Goal: Complete application form

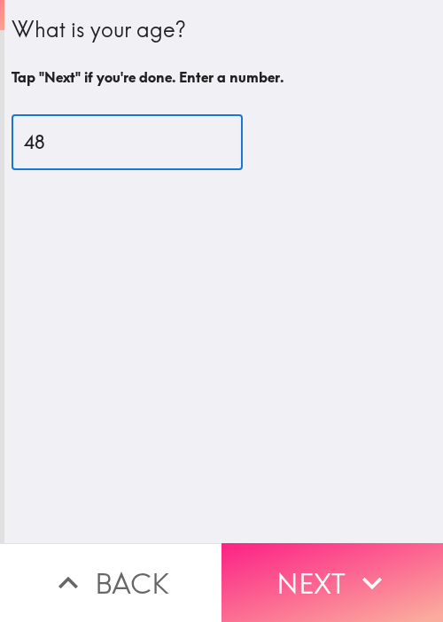
type input "48"
click at [305, 554] on button "Next" at bounding box center [331, 582] width 221 height 79
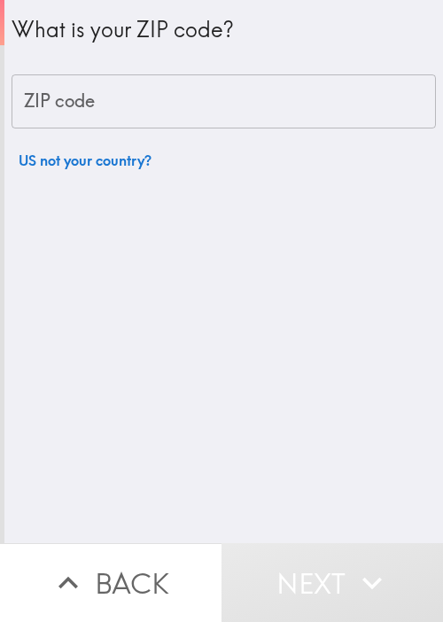
click at [195, 174] on div "What is your ZIP code? ZIP code ZIP code US not your country?" at bounding box center [224, 89] width 424 height 178
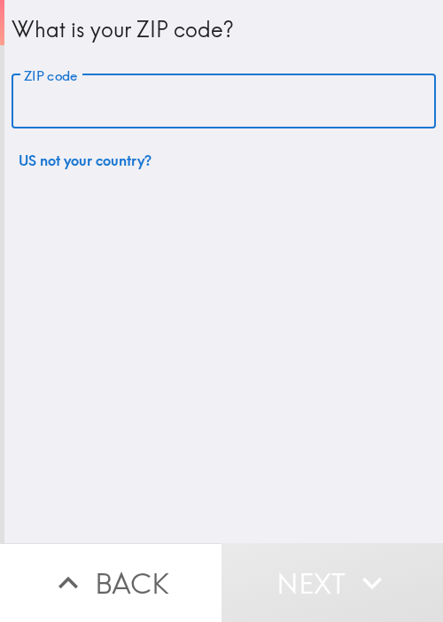
click at [173, 110] on input "ZIP code" at bounding box center [224, 101] width 424 height 55
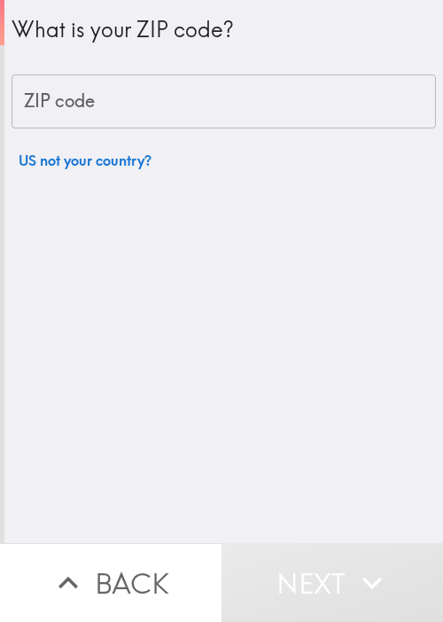
drag, startPoint x: 269, startPoint y: 43, endPoint x: 250, endPoint y: 74, distance: 36.6
click at [268, 44] on h4 "What is your ZIP code?" at bounding box center [224, 30] width 424 height 32
click at [239, 94] on input "ZIP code" at bounding box center [224, 101] width 424 height 55
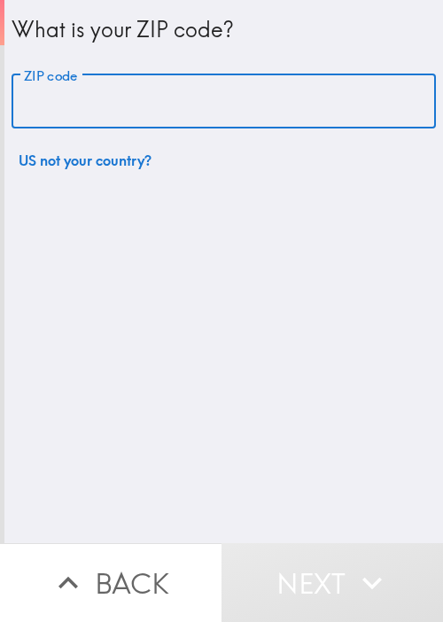
paste input "33621"
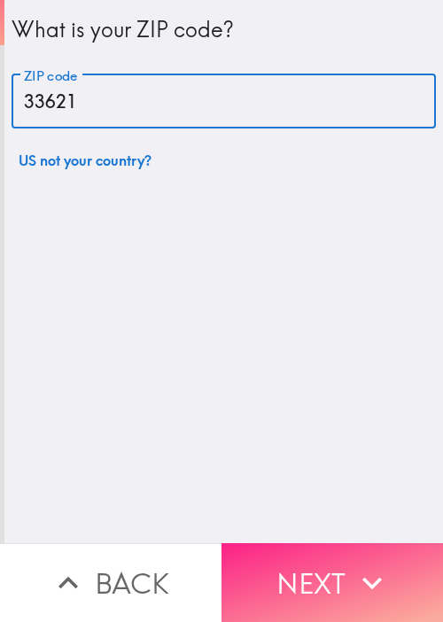
type input "33621"
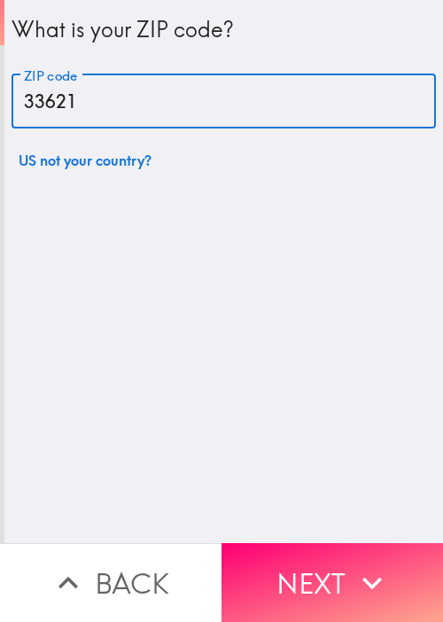
drag, startPoint x: 312, startPoint y: 593, endPoint x: 310, endPoint y: 575, distance: 17.8
click at [313, 591] on button "Next" at bounding box center [331, 582] width 221 height 79
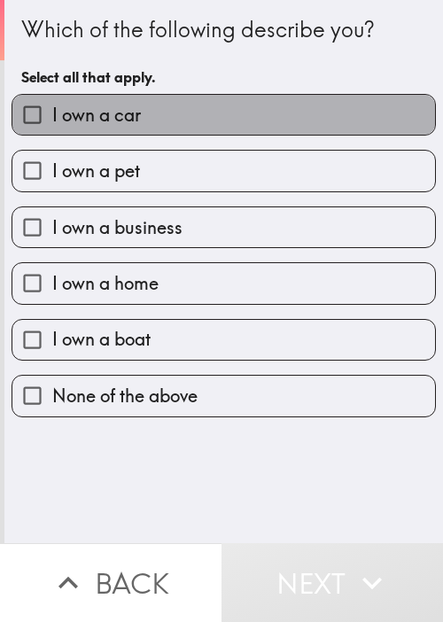
click at [323, 112] on label "I own a car" at bounding box center [223, 115] width 422 height 40
click at [52, 112] on input "I own a car" at bounding box center [32, 115] width 40 height 40
checkbox input "true"
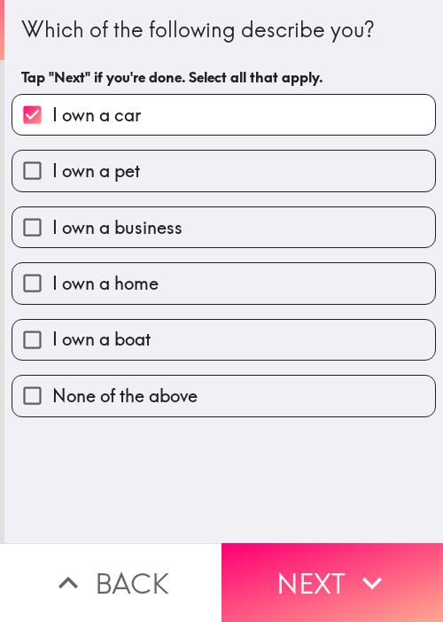
click at [279, 182] on label "I own a pet" at bounding box center [223, 171] width 422 height 40
click at [52, 182] on input "I own a pet" at bounding box center [32, 171] width 40 height 40
checkbox input "true"
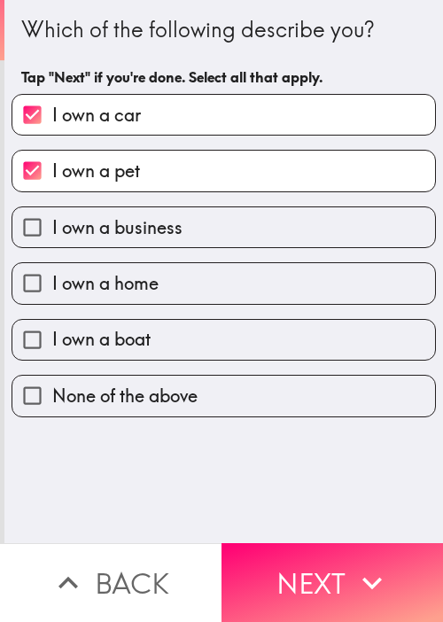
click at [269, 248] on div "I own a home" at bounding box center [216, 276] width 438 height 56
click at [283, 244] on label "I own a business" at bounding box center [223, 227] width 422 height 40
click at [52, 244] on input "I own a business" at bounding box center [32, 227] width 40 height 40
checkbox input "true"
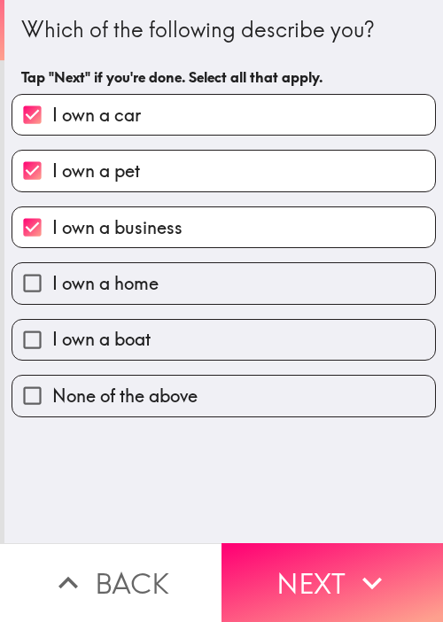
click at [253, 291] on label "I own a home" at bounding box center [223, 283] width 422 height 40
click at [52, 291] on input "I own a home" at bounding box center [32, 283] width 40 height 40
checkbox input "true"
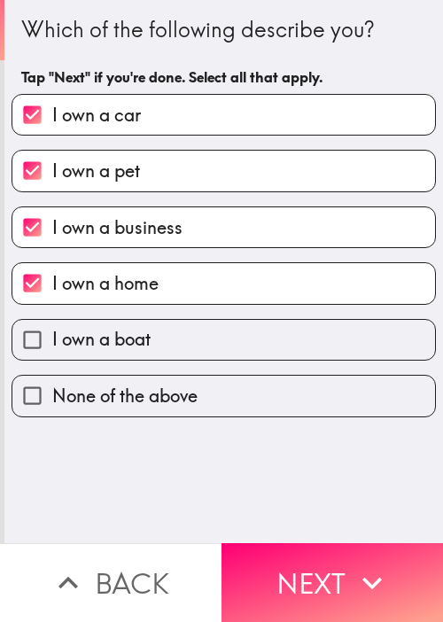
click at [244, 329] on label "I own a boat" at bounding box center [223, 340] width 422 height 40
click at [52, 329] on input "I own a boat" at bounding box center [32, 340] width 40 height 40
checkbox input "true"
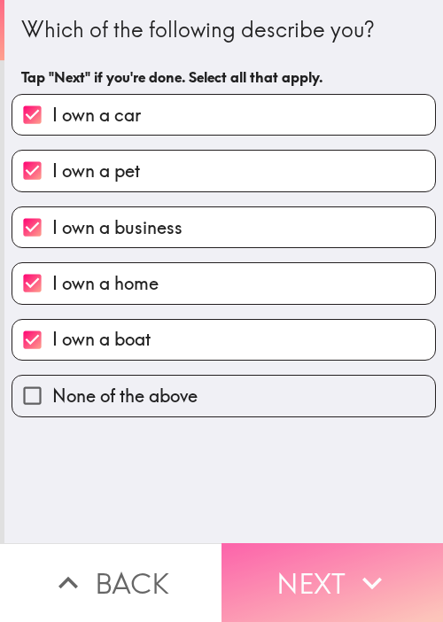
click at [330, 551] on button "Next" at bounding box center [331, 582] width 221 height 79
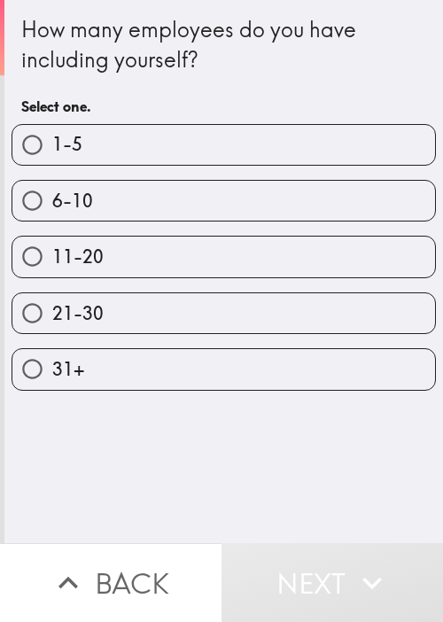
drag, startPoint x: 171, startPoint y: 148, endPoint x: 188, endPoint y: 191, distance: 46.5
click at [171, 148] on label "1-5" at bounding box center [223, 145] width 422 height 40
click at [52, 148] on input "1-5" at bounding box center [32, 145] width 40 height 40
radio input "true"
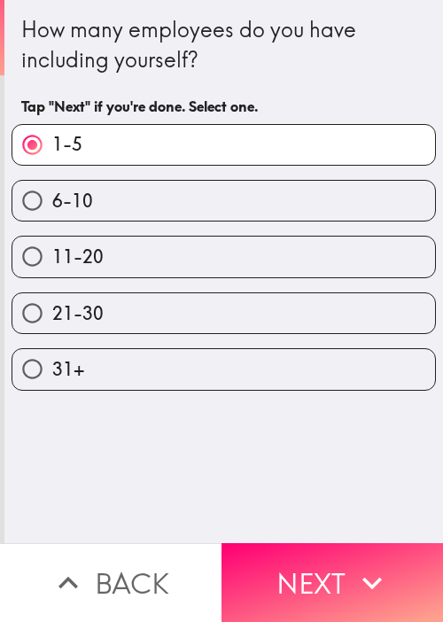
click at [321, 560] on button "Next" at bounding box center [331, 582] width 221 height 79
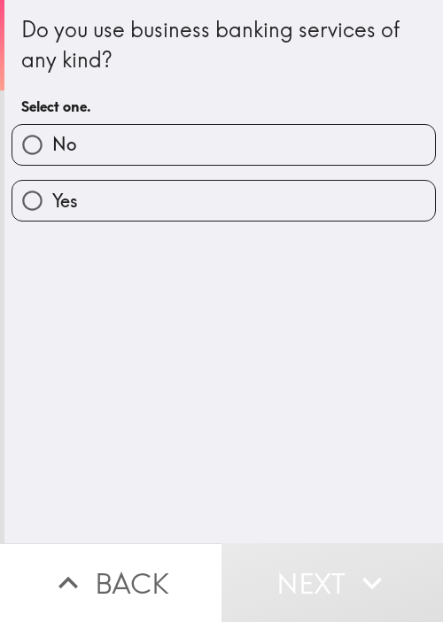
drag, startPoint x: 222, startPoint y: 206, endPoint x: 244, endPoint y: 230, distance: 32.0
click at [222, 206] on label "Yes" at bounding box center [223, 201] width 422 height 40
click at [52, 206] on input "Yes" at bounding box center [32, 201] width 40 height 40
radio input "true"
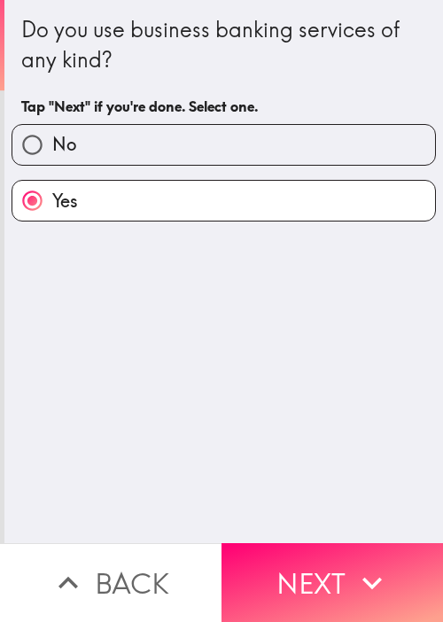
click at [353, 563] on icon "button" at bounding box center [372, 582] width 39 height 39
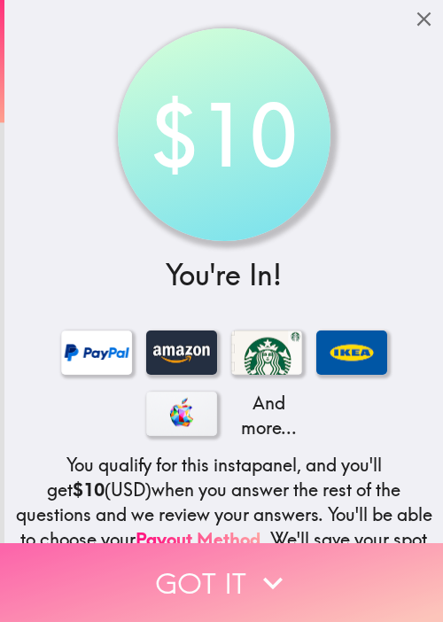
click at [267, 545] on button "Got it" at bounding box center [221, 582] width 443 height 79
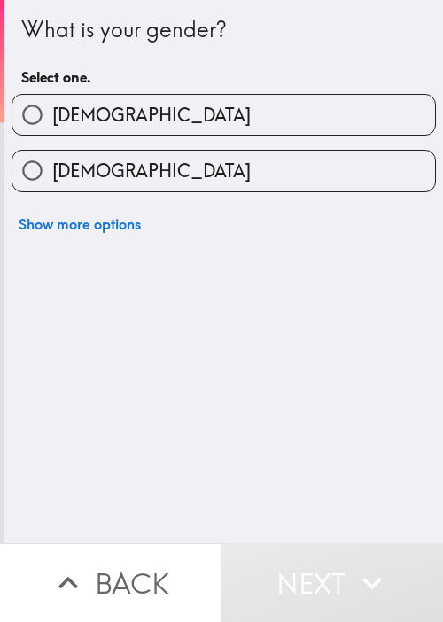
click at [367, 55] on div "What is your gender? Select one." at bounding box center [223, 54] width 405 height 80
click at [194, 153] on label "[DEMOGRAPHIC_DATA]" at bounding box center [223, 171] width 422 height 40
click at [52, 153] on input "[DEMOGRAPHIC_DATA]" at bounding box center [32, 171] width 40 height 40
radio input "true"
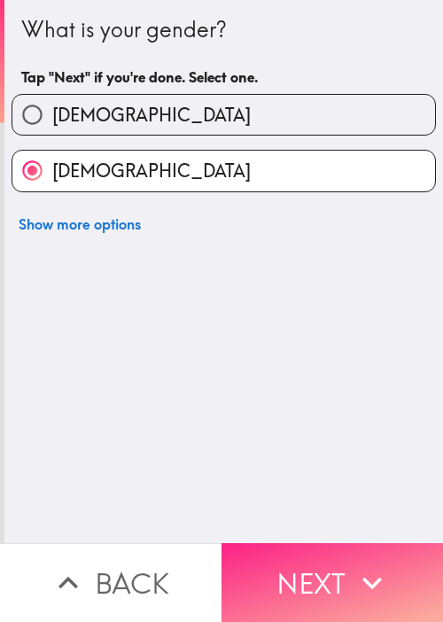
click at [298, 564] on button "Next" at bounding box center [331, 582] width 221 height 79
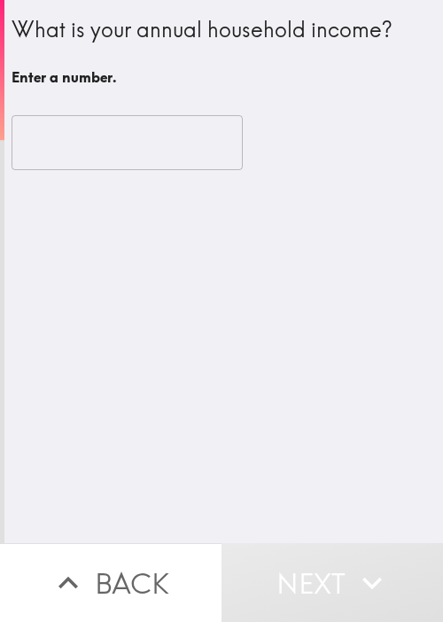
drag, startPoint x: 305, startPoint y: 391, endPoint x: 214, endPoint y: 282, distance: 141.5
click at [306, 390] on div "What is your annual household income? Enter a number. ​" at bounding box center [223, 271] width 438 height 543
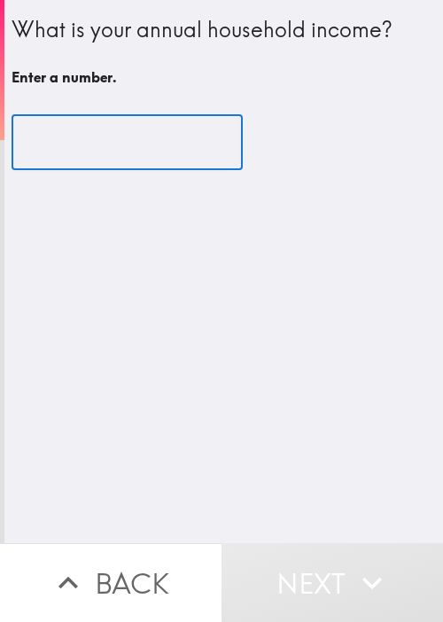
click at [128, 143] on input "number" at bounding box center [127, 142] width 231 height 55
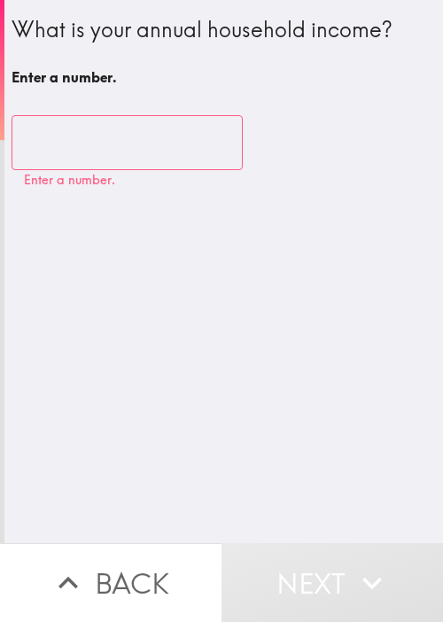
click at [360, 229] on div "What is your annual household income? Enter a number. ​ Enter a number." at bounding box center [223, 271] width 438 height 543
click at [122, 146] on input "number" at bounding box center [127, 142] width 231 height 55
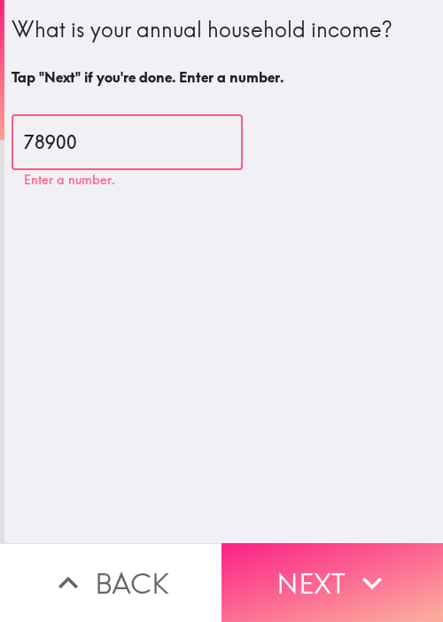
type input "78900"
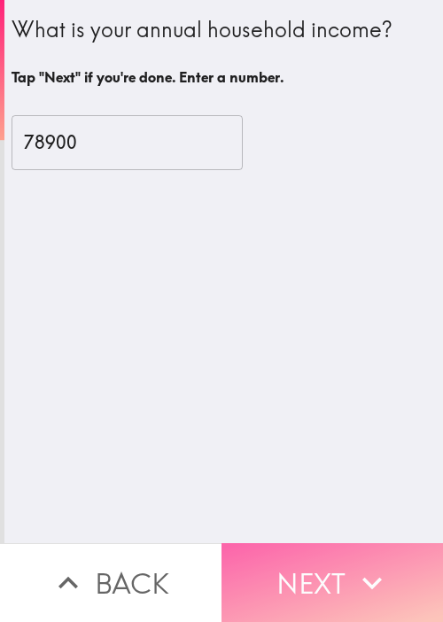
click at [312, 543] on button "Next" at bounding box center [331, 582] width 221 height 79
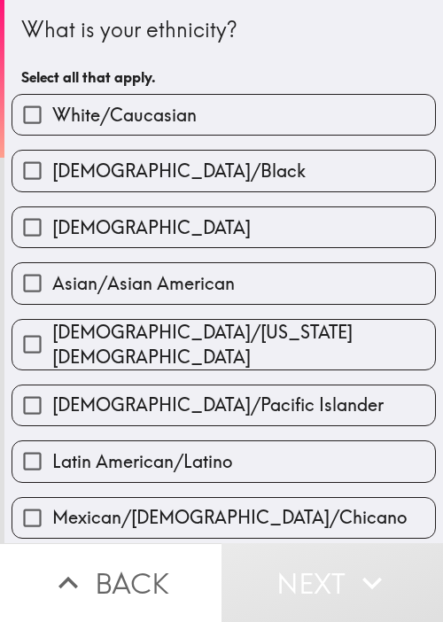
click at [161, 107] on span "White/Caucasian" at bounding box center [124, 115] width 144 height 25
click at [52, 107] on input "White/Caucasian" at bounding box center [32, 115] width 40 height 40
checkbox input "true"
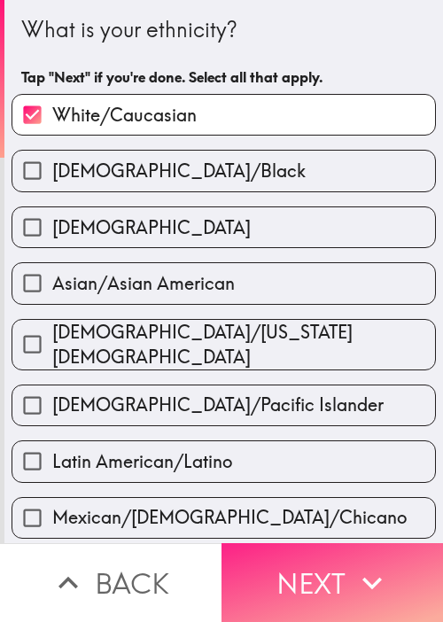
drag, startPoint x: 323, startPoint y: 576, endPoint x: 311, endPoint y: 575, distance: 12.4
click at [322, 576] on button "Next" at bounding box center [331, 582] width 221 height 79
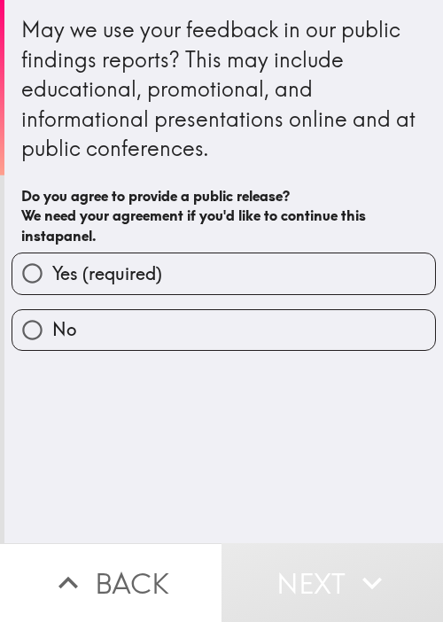
click at [172, 278] on label "Yes (required)" at bounding box center [223, 273] width 422 height 40
click at [52, 278] on input "Yes (required)" at bounding box center [32, 273] width 40 height 40
radio input "true"
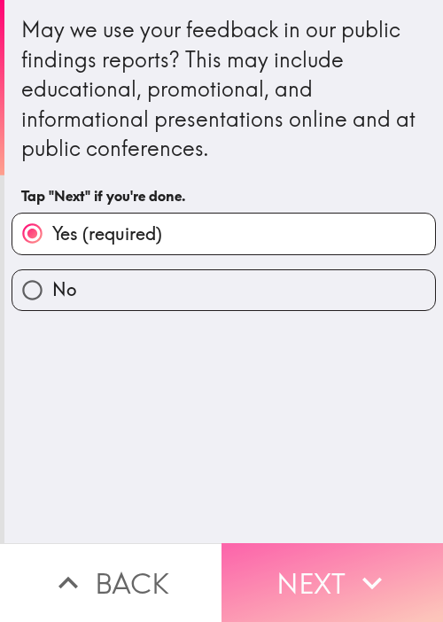
drag, startPoint x: 294, startPoint y: 571, endPoint x: 268, endPoint y: 564, distance: 26.6
click at [294, 571] on button "Next" at bounding box center [331, 582] width 221 height 79
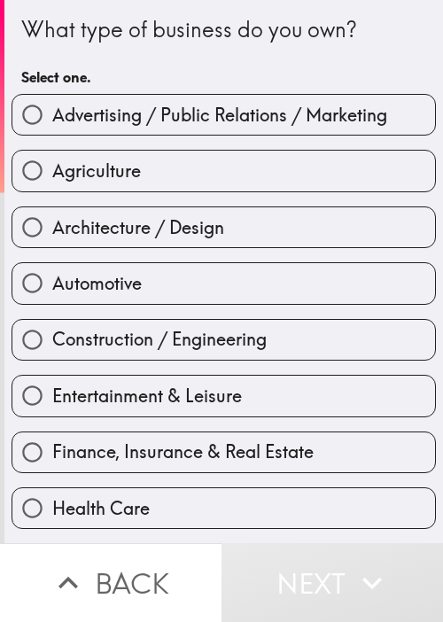
drag, startPoint x: 187, startPoint y: 453, endPoint x: 215, endPoint y: 477, distance: 37.1
click at [187, 453] on span "Finance, Insurance & Real Estate" at bounding box center [182, 451] width 261 height 25
click at [52, 453] on input "Finance, Insurance & Real Estate" at bounding box center [32, 452] width 40 height 40
radio input "true"
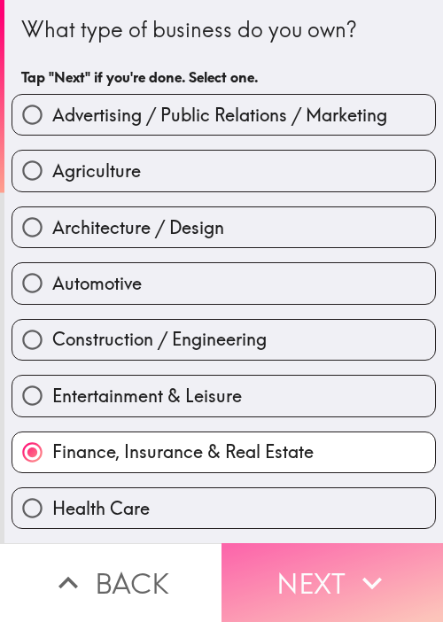
click at [287, 570] on button "Next" at bounding box center [331, 582] width 221 height 79
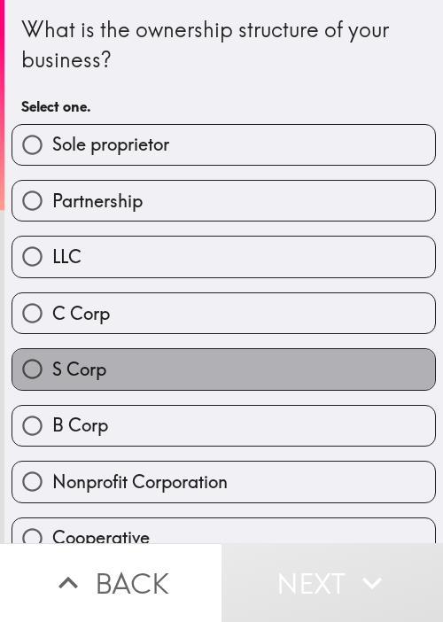
click at [368, 371] on label "S Corp" at bounding box center [223, 369] width 422 height 40
click at [52, 371] on input "S Corp" at bounding box center [32, 369] width 40 height 40
radio input "true"
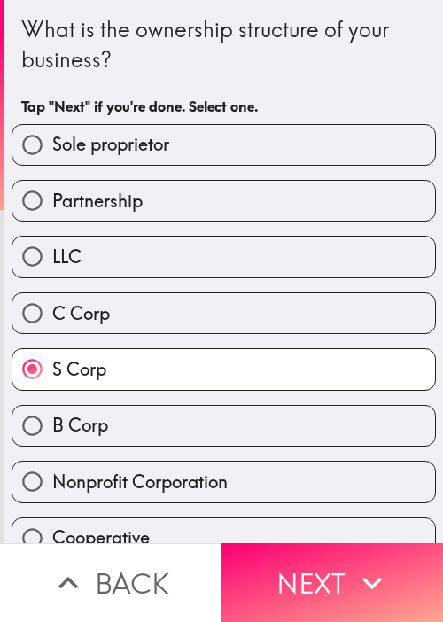
drag, startPoint x: 296, startPoint y: 547, endPoint x: 294, endPoint y: 500, distance: 47.0
click at [298, 549] on button "Next" at bounding box center [331, 582] width 221 height 79
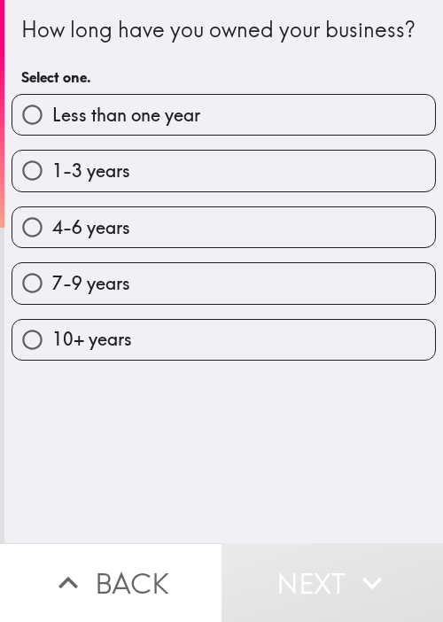
click at [204, 439] on div "How long have you owned your business? Select one. Less than one year 1-3 years…" at bounding box center [223, 271] width 438 height 543
click at [217, 190] on label "1-3 years" at bounding box center [223, 171] width 422 height 40
click at [52, 190] on input "1-3 years" at bounding box center [32, 171] width 40 height 40
radio input "true"
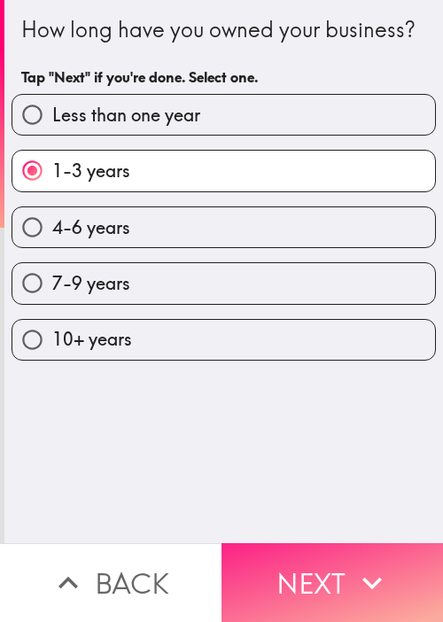
click at [332, 550] on button "Next" at bounding box center [331, 582] width 221 height 79
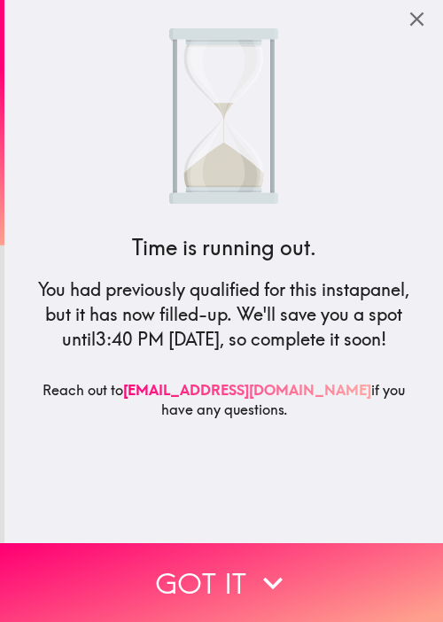
click at [212, 469] on div "Time is running out. You had previously qualified for this instapanel, but it h…" at bounding box center [224, 271] width 425 height 543
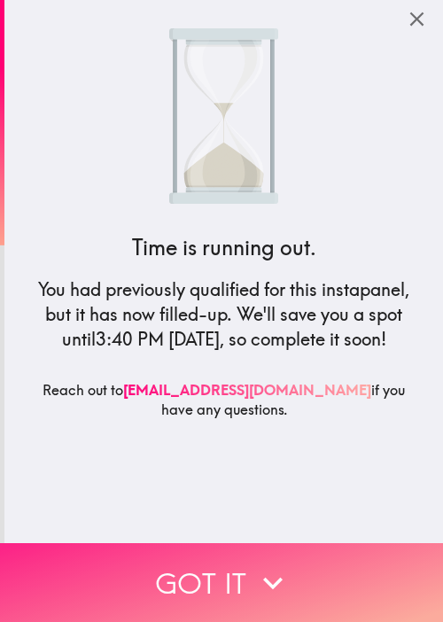
click at [253, 581] on icon "button" at bounding box center [272, 582] width 39 height 39
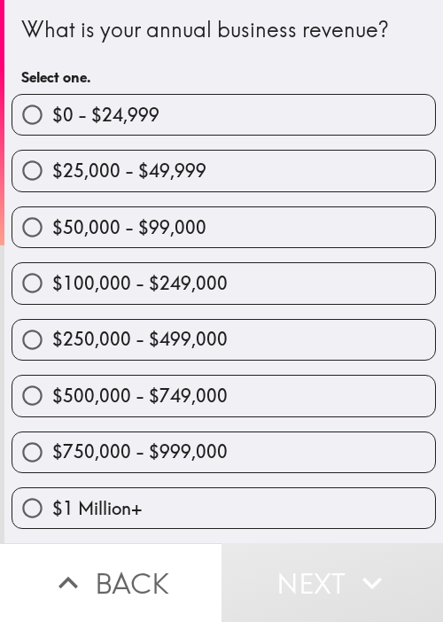
click at [117, 252] on div "$100,000 - $249,000" at bounding box center [216, 276] width 438 height 56
click at [198, 305] on div "$250,000 - $499,000" at bounding box center [216, 333] width 438 height 56
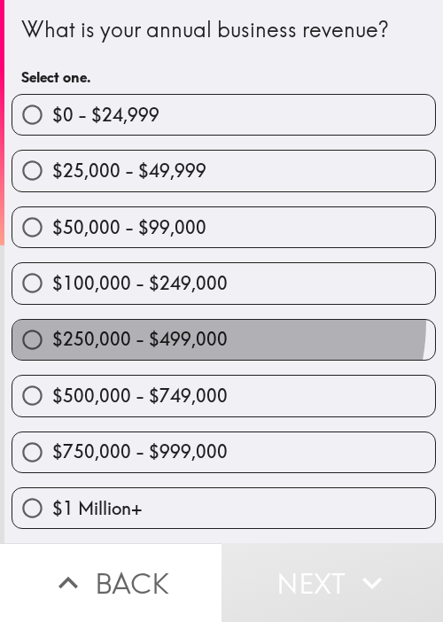
click at [209, 320] on label "$250,000 - $499,000" at bounding box center [223, 340] width 422 height 40
click at [52, 320] on input "$250,000 - $499,000" at bounding box center [32, 340] width 40 height 40
radio input "true"
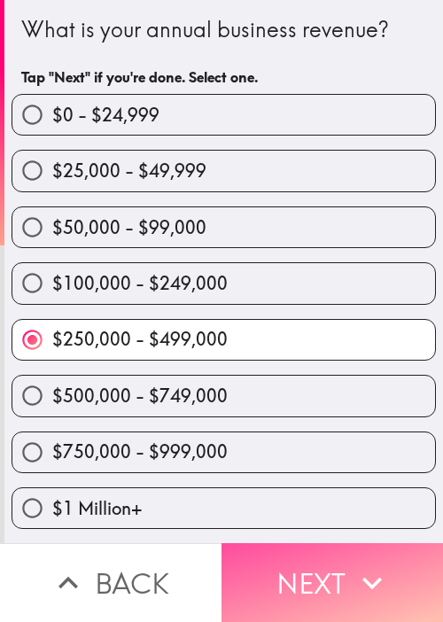
drag, startPoint x: 296, startPoint y: 572, endPoint x: 103, endPoint y: 444, distance: 231.9
click at [296, 571] on button "Next" at bounding box center [331, 582] width 221 height 79
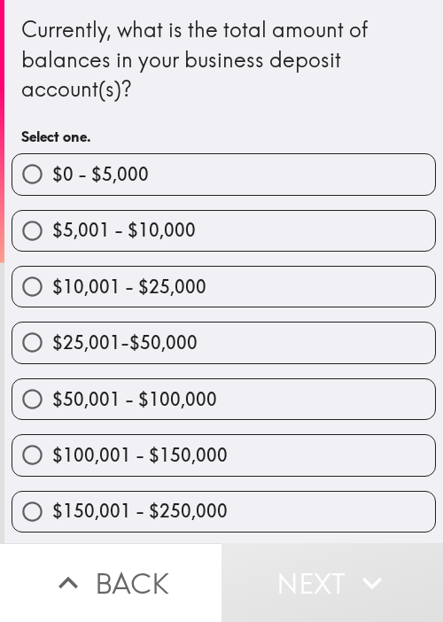
click at [214, 298] on label "$10,001 - $25,000" at bounding box center [223, 287] width 422 height 40
click at [52, 298] on input "$10,001 - $25,000" at bounding box center [32, 287] width 40 height 40
radio input "true"
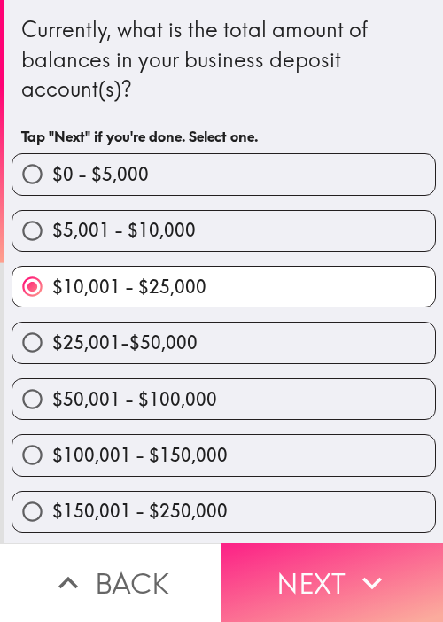
click at [248, 529] on label "$150,001 - $250,000" at bounding box center [223, 512] width 422 height 40
click at [52, 529] on input "$150,001 - $250,000" at bounding box center [32, 512] width 40 height 40
radio input "true"
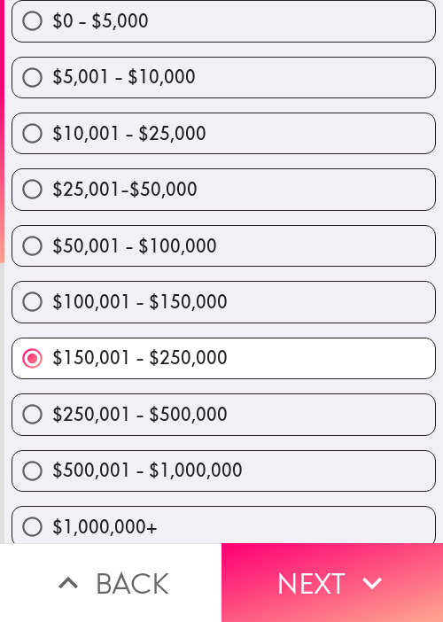
scroll to position [167, 0]
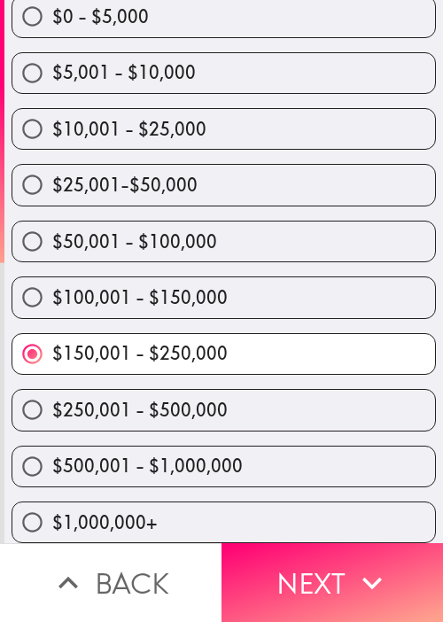
click at [131, 264] on div "$100,001 - $150,000" at bounding box center [216, 290] width 438 height 56
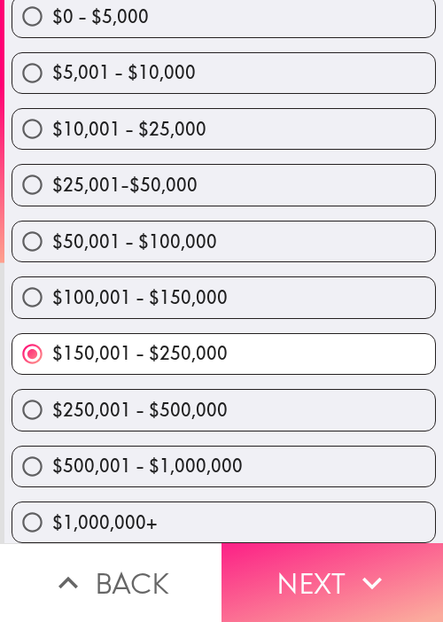
click at [301, 558] on button "Next" at bounding box center [331, 582] width 221 height 79
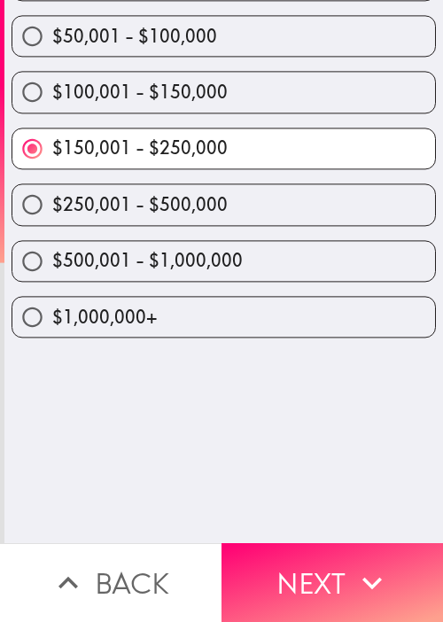
scroll to position [0, 0]
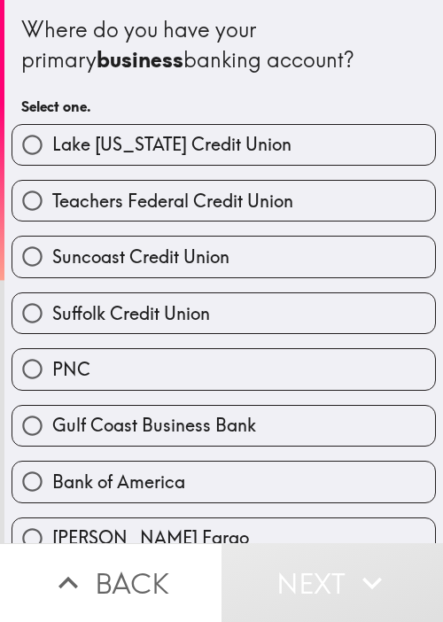
click at [148, 323] on span "Suffolk Credit Union" at bounding box center [131, 313] width 158 height 25
click at [52, 323] on input "Suffolk Credit Union" at bounding box center [32, 313] width 40 height 40
radio input "true"
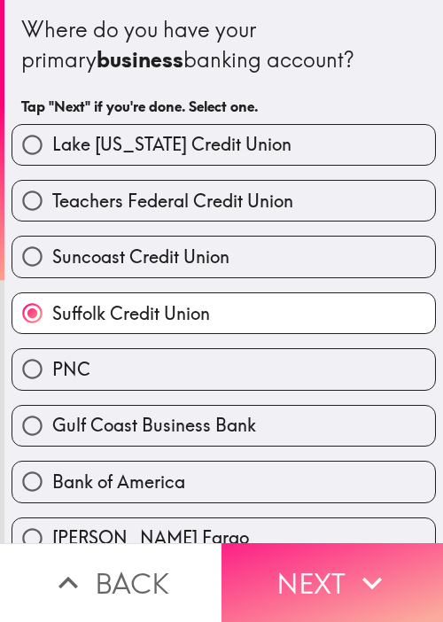
drag, startPoint x: 275, startPoint y: 571, endPoint x: 285, endPoint y: 566, distance: 11.9
click at [276, 571] on button "Next" at bounding box center [331, 582] width 221 height 79
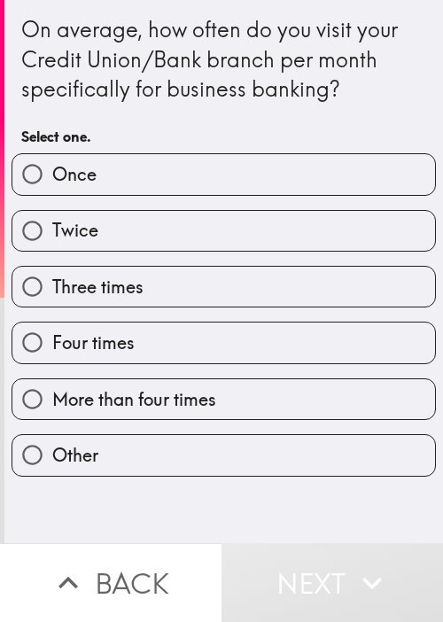
click at [135, 276] on span "Three times" at bounding box center [97, 287] width 91 height 25
click at [52, 276] on input "Three times" at bounding box center [32, 287] width 40 height 40
radio input "true"
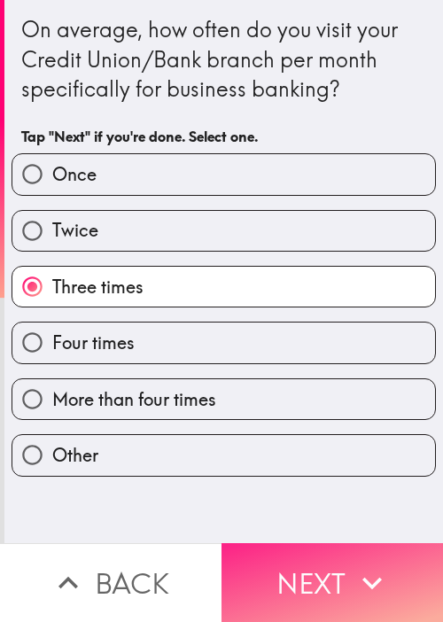
click at [302, 570] on button "Next" at bounding box center [331, 582] width 221 height 79
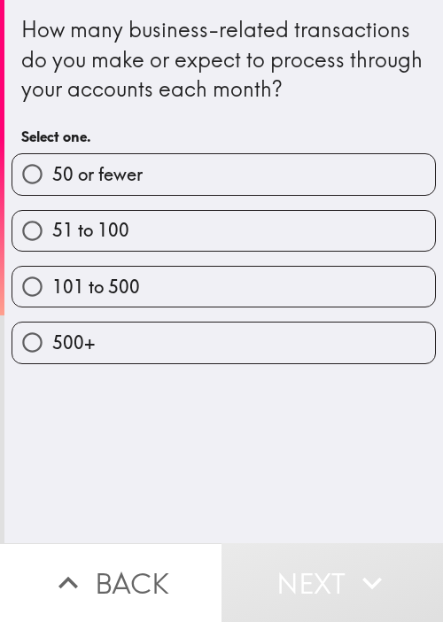
drag, startPoint x: 57, startPoint y: 179, endPoint x: 67, endPoint y: 185, distance: 12.3
click at [57, 179] on span "50 or fewer" at bounding box center [97, 174] width 90 height 25
click at [52, 179] on input "50 or fewer" at bounding box center [32, 174] width 40 height 40
radio input "true"
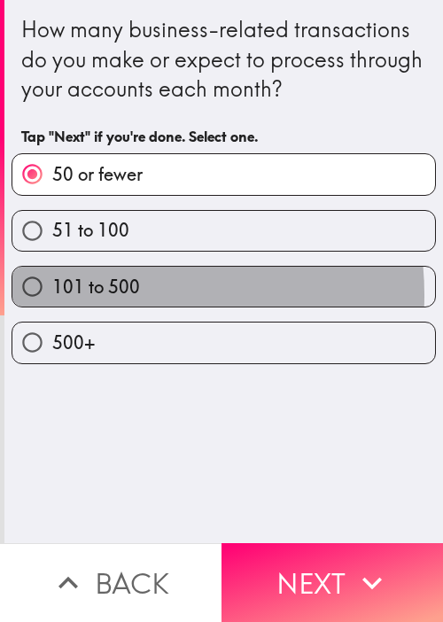
click at [102, 294] on span "101 to 500" at bounding box center [96, 287] width 88 height 25
click at [52, 294] on input "101 to 500" at bounding box center [32, 287] width 40 height 40
radio input "true"
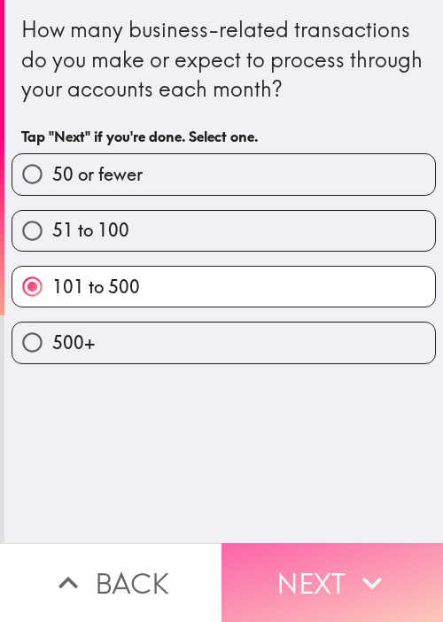
click at [344, 543] on button "Next" at bounding box center [331, 582] width 221 height 79
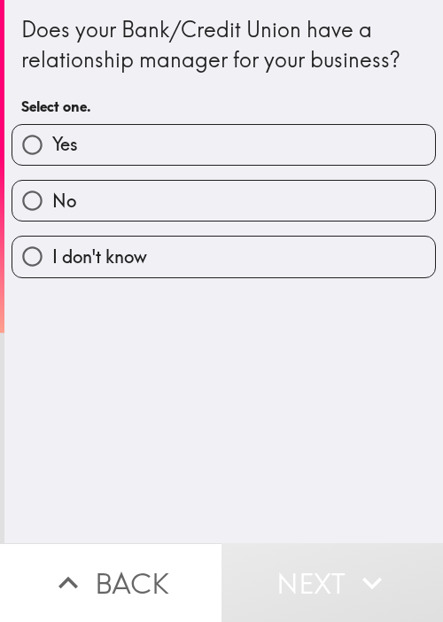
click at [226, 154] on label "Yes" at bounding box center [223, 145] width 422 height 40
click at [52, 154] on input "Yes" at bounding box center [32, 145] width 40 height 40
radio input "true"
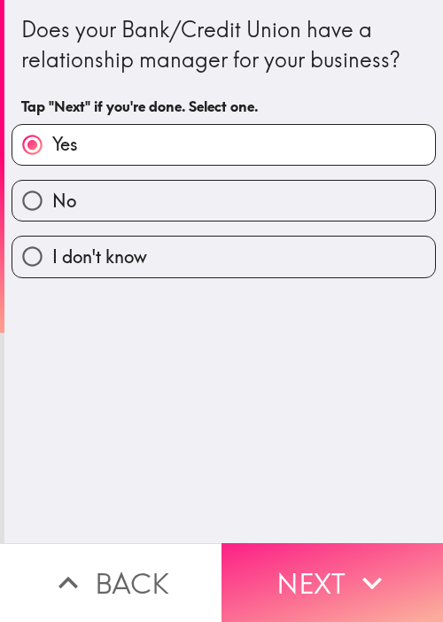
click at [359, 548] on button "Next" at bounding box center [331, 582] width 221 height 79
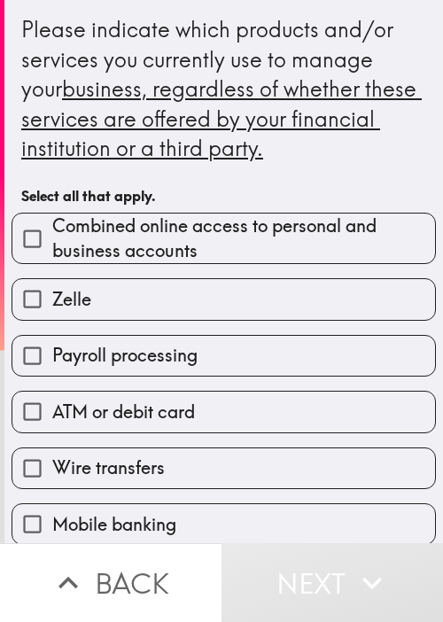
click at [106, 255] on span "Combined online access to personal and business accounts" at bounding box center [243, 238] width 383 height 50
click at [52, 255] on input "Combined online access to personal and business accounts" at bounding box center [32, 239] width 40 height 40
checkbox input "true"
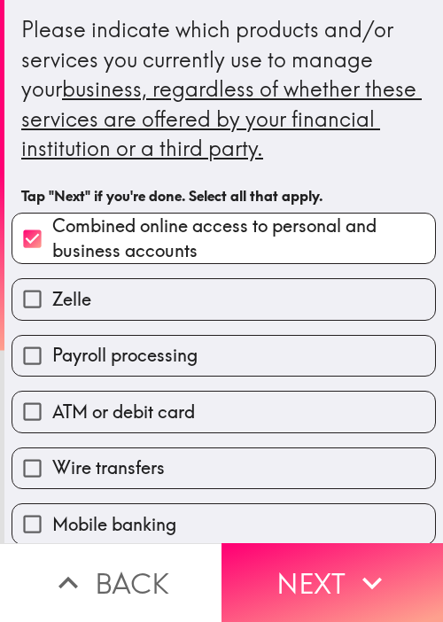
click at [168, 387] on div "ATM or debit card" at bounding box center [216, 404] width 438 height 56
click at [178, 394] on label "ATM or debit card" at bounding box center [223, 411] width 422 height 40
click at [52, 394] on input "ATM or debit card" at bounding box center [32, 411] width 40 height 40
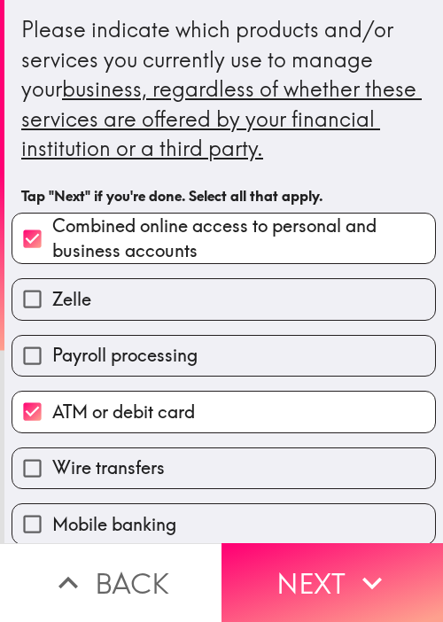
click at [182, 422] on span "ATM or debit card" at bounding box center [123, 411] width 143 height 25
click at [52, 422] on input "ATM or debit card" at bounding box center [32, 411] width 40 height 40
checkbox input "false"
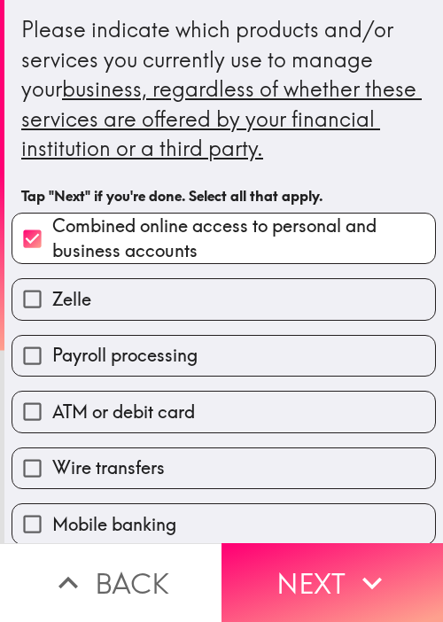
click at [191, 464] on label "Wire transfers" at bounding box center [223, 468] width 422 height 40
click at [52, 464] on input "Wire transfers" at bounding box center [32, 468] width 40 height 40
checkbox input "true"
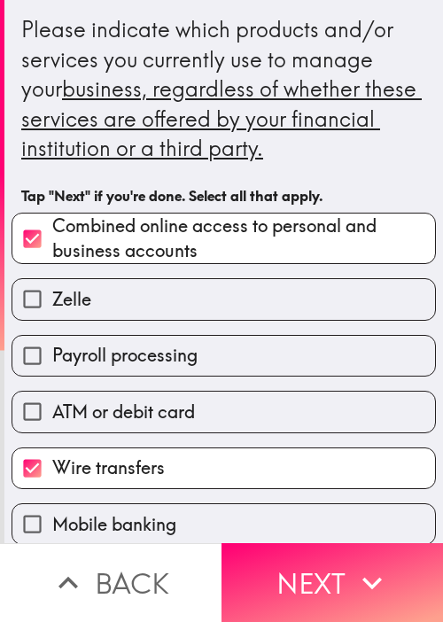
click at [253, 369] on label "Payroll processing" at bounding box center [223, 356] width 422 height 40
click at [52, 369] on input "Payroll processing" at bounding box center [32, 356] width 40 height 40
checkbox input "true"
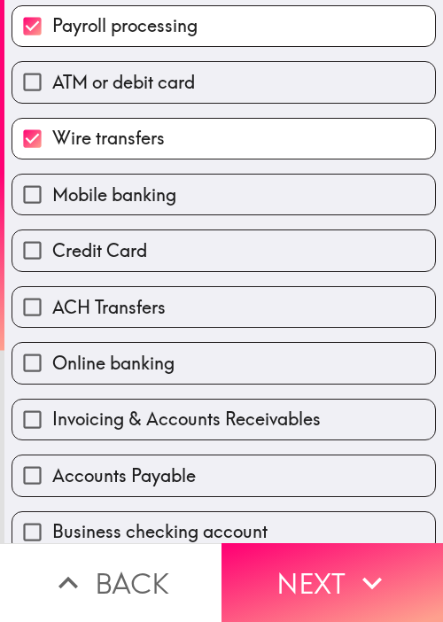
scroll to position [354, 0]
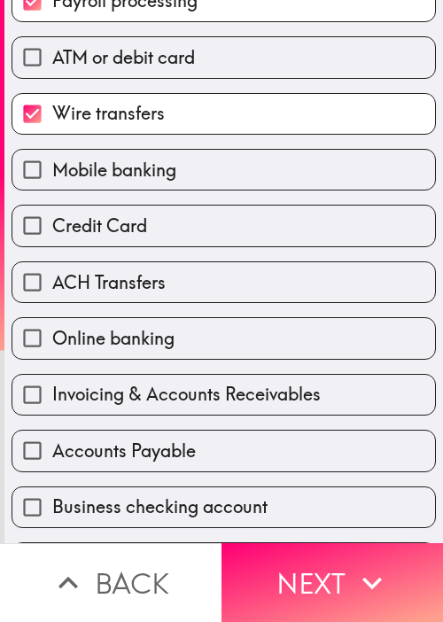
drag, startPoint x: 261, startPoint y: 393, endPoint x: 267, endPoint y: 402, distance: 10.3
click at [261, 392] on span "Invoicing & Accounts Receivables" at bounding box center [186, 394] width 268 height 25
click at [52, 392] on input "Invoicing & Accounts Receivables" at bounding box center [32, 395] width 40 height 40
checkbox input "true"
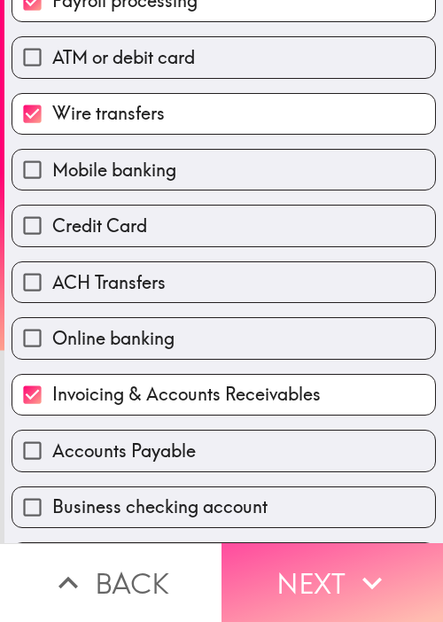
drag, startPoint x: 308, startPoint y: 557, endPoint x: 442, endPoint y: 500, distance: 145.3
click at [310, 557] on button "Next" at bounding box center [331, 582] width 221 height 79
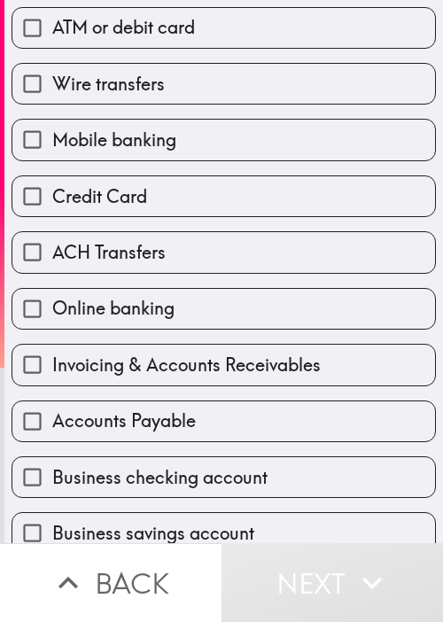
click at [79, 277] on div "Online banking" at bounding box center [216, 302] width 438 height 56
click at [128, 220] on div "ACH Transfers" at bounding box center [216, 245] width 438 height 56
click at [112, 235] on label "ACH Transfers" at bounding box center [223, 252] width 422 height 40
click at [52, 235] on input "ACH Transfers" at bounding box center [32, 252] width 40 height 40
checkbox input "true"
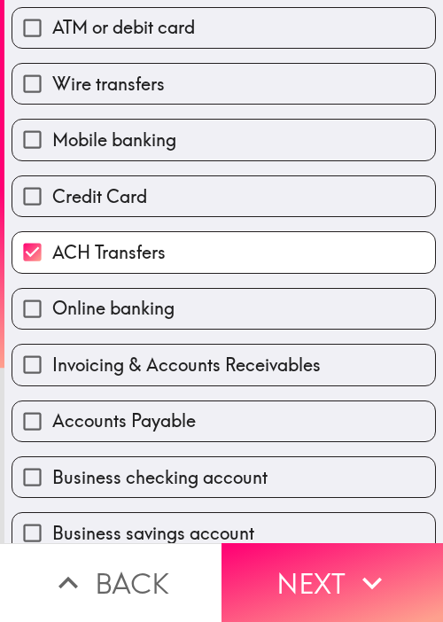
click at [96, 329] on div "Invoicing & Accounts Receivables" at bounding box center [216, 357] width 438 height 56
click at [130, 379] on label "Invoicing & Accounts Receivables" at bounding box center [223, 365] width 422 height 40
click at [52, 379] on input "Invoicing & Accounts Receivables" at bounding box center [32, 365] width 40 height 40
checkbox input "true"
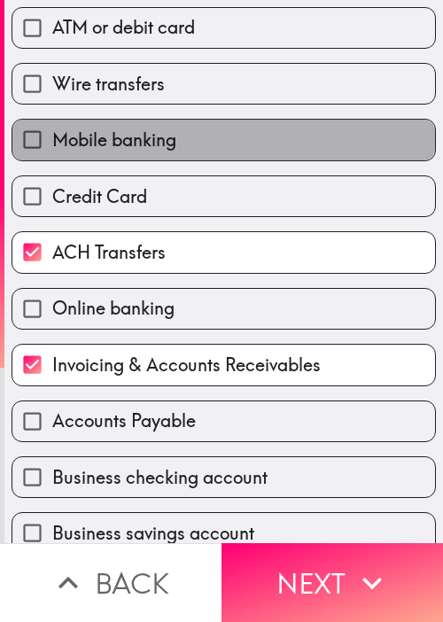
click at [227, 133] on label "Mobile banking" at bounding box center [223, 140] width 422 height 40
click at [52, 133] on input "Mobile banking" at bounding box center [32, 140] width 40 height 40
checkbox input "true"
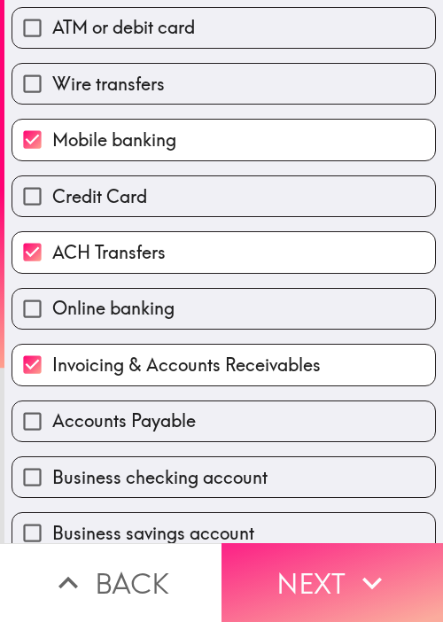
click at [336, 558] on button "Next" at bounding box center [331, 582] width 221 height 79
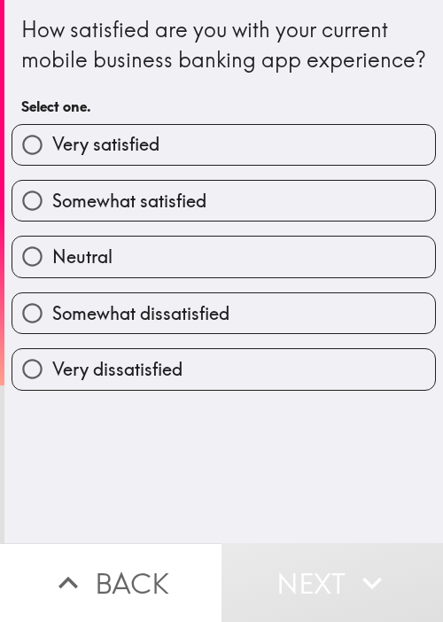
click at [186, 213] on span "Somewhat satisfied" at bounding box center [129, 201] width 154 height 25
click at [52, 221] on input "Somewhat satisfied" at bounding box center [32, 201] width 40 height 40
radio input "true"
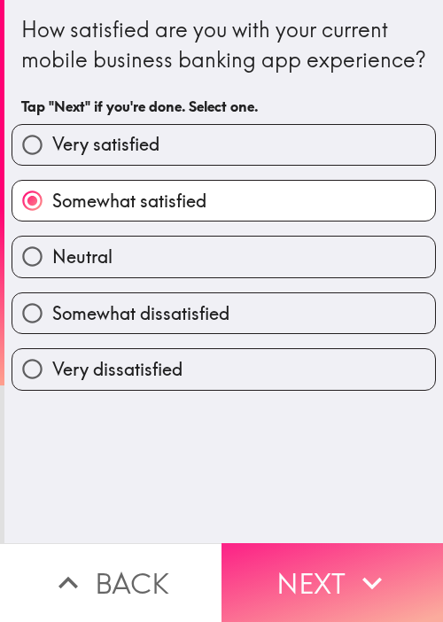
click at [339, 600] on button "Next" at bounding box center [331, 582] width 221 height 79
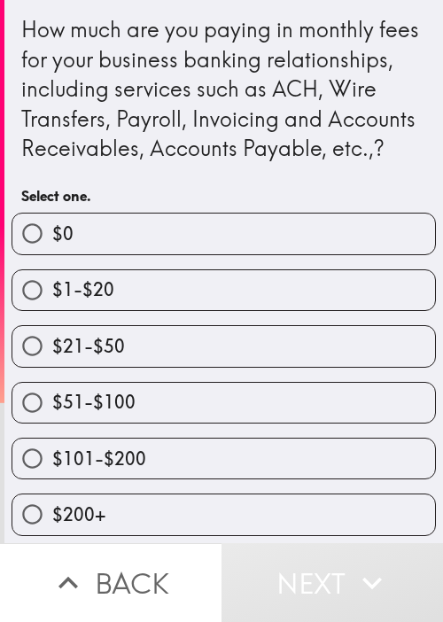
click at [113, 359] on span "$21-$50" at bounding box center [88, 346] width 73 height 25
click at [52, 366] on input "$21-$50" at bounding box center [32, 346] width 40 height 40
radio input "true"
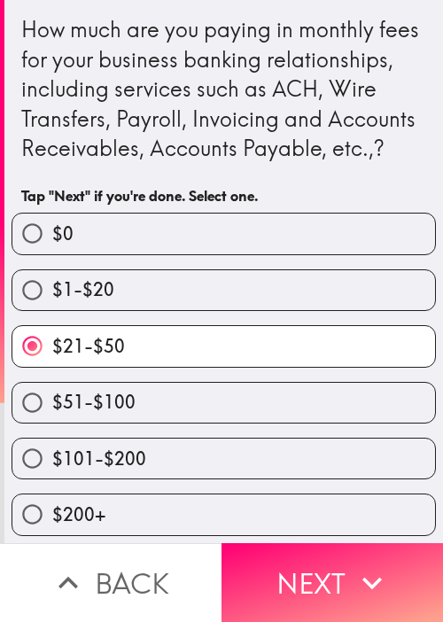
scroll to position [33, 0]
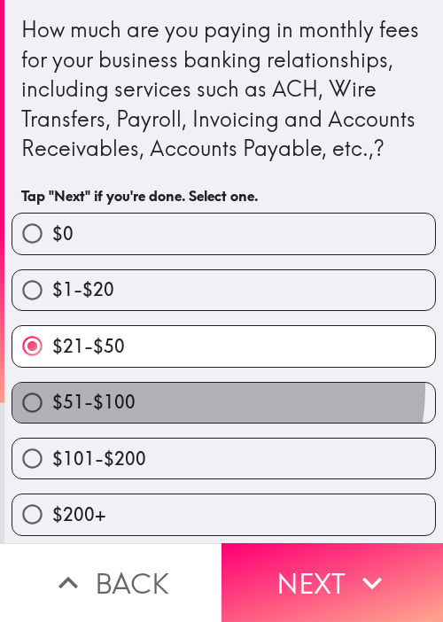
click at [198, 384] on label "$51-$100" at bounding box center [223, 403] width 422 height 40
click at [52, 384] on input "$51-$100" at bounding box center [32, 403] width 40 height 40
radio input "true"
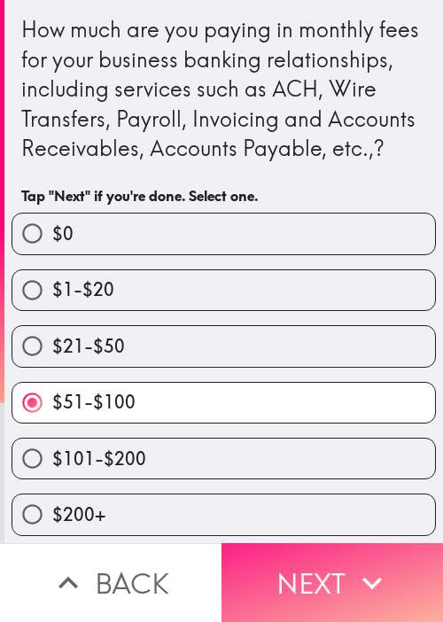
click at [315, 554] on button "Next" at bounding box center [331, 582] width 221 height 79
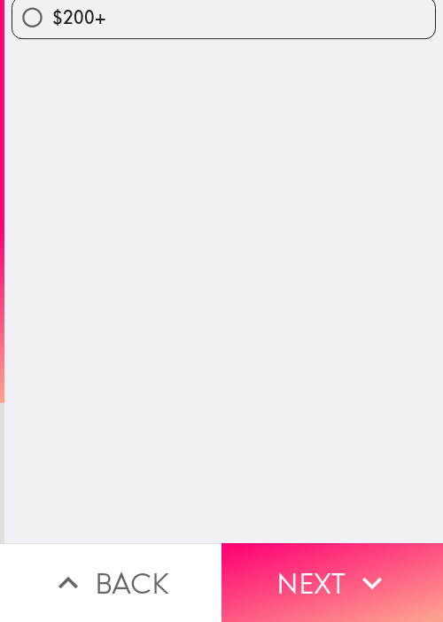
scroll to position [0, 0]
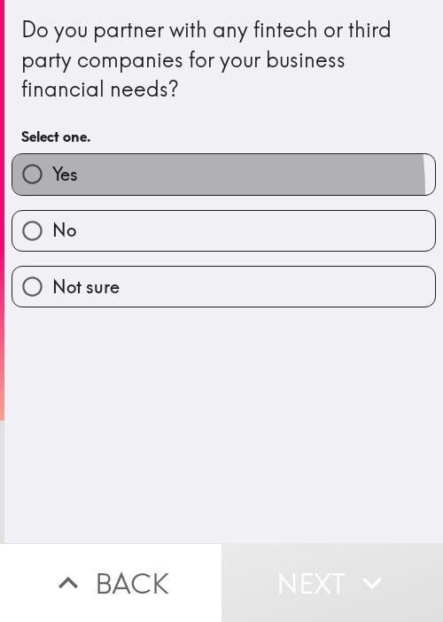
click at [94, 192] on label "Yes" at bounding box center [223, 174] width 422 height 40
click at [52, 192] on input "Yes" at bounding box center [32, 174] width 40 height 40
radio input "true"
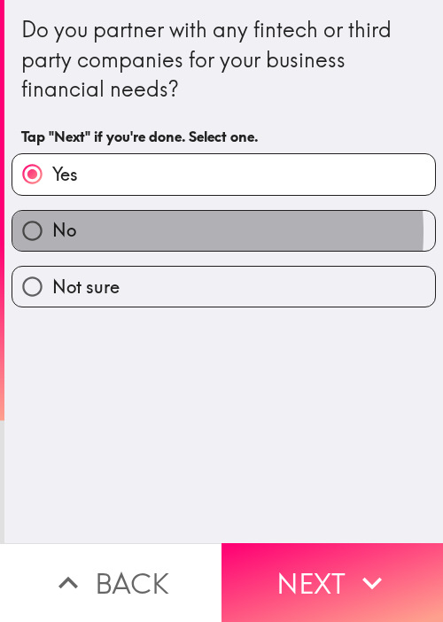
drag, startPoint x: 149, startPoint y: 231, endPoint x: 279, endPoint y: 425, distance: 233.6
click at [150, 231] on label "No" at bounding box center [223, 231] width 422 height 40
click at [52, 231] on input "No" at bounding box center [32, 231] width 40 height 40
radio input "true"
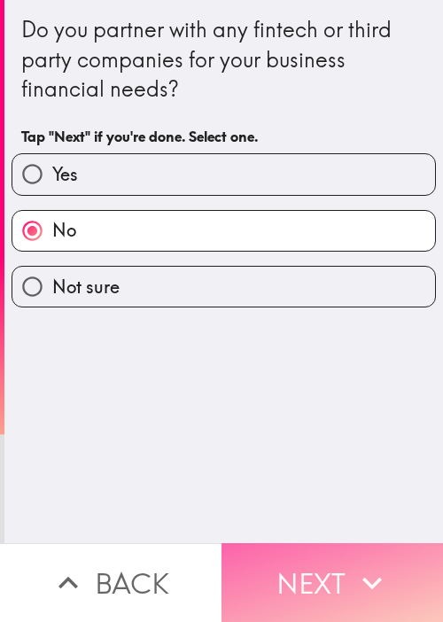
drag, startPoint x: 333, startPoint y: 593, endPoint x: 421, endPoint y: 486, distance: 137.8
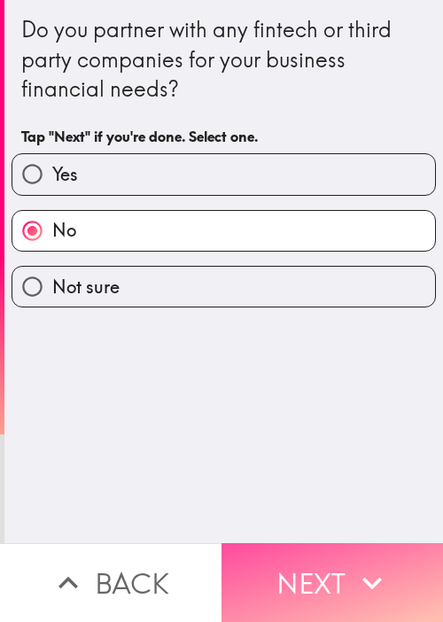
click at [333, 591] on button "Next" at bounding box center [331, 582] width 221 height 79
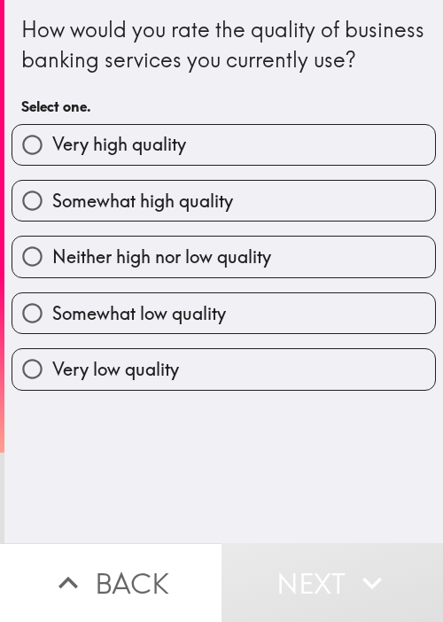
click at [103, 268] on label "Neither high nor low quality" at bounding box center [223, 256] width 422 height 40
click at [52, 268] on input "Neither high nor low quality" at bounding box center [32, 256] width 40 height 40
radio input "true"
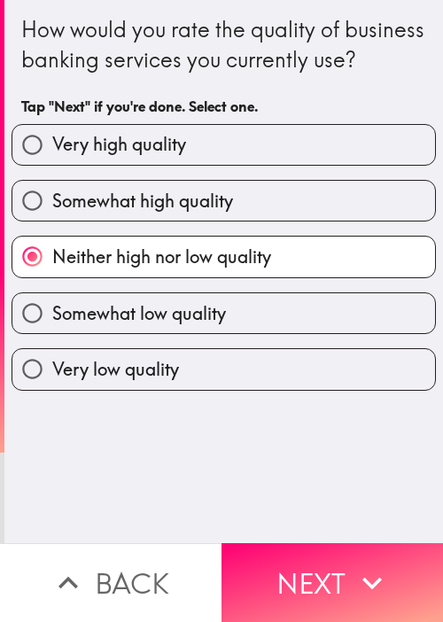
click at [307, 276] on label "Neither high nor low quality" at bounding box center [223, 256] width 422 height 40
click at [52, 276] on input "Neither high nor low quality" at bounding box center [32, 256] width 40 height 40
click at [325, 221] on label "Somewhat high quality" at bounding box center [223, 201] width 422 height 40
click at [52, 221] on input "Somewhat high quality" at bounding box center [32, 201] width 40 height 40
radio input "true"
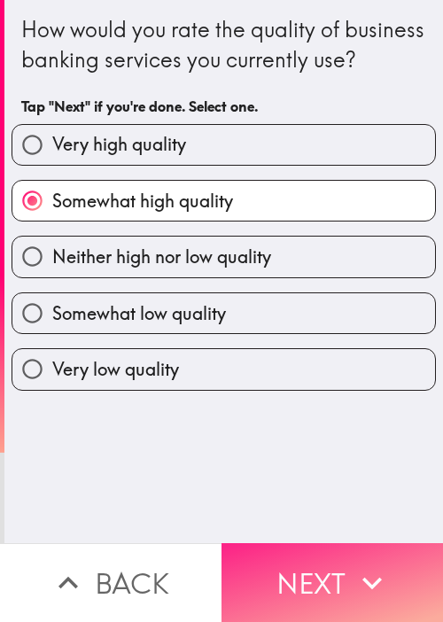
click at [353, 563] on icon "button" at bounding box center [372, 582] width 39 height 39
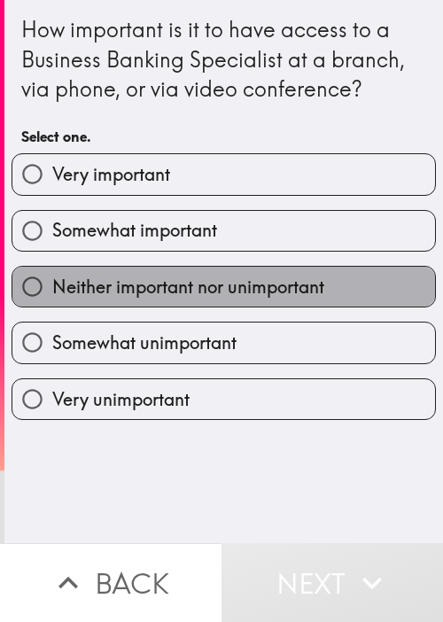
click at [229, 267] on label "Neither important nor unimportant" at bounding box center [223, 287] width 422 height 40
click at [52, 267] on input "Neither important nor unimportant" at bounding box center [32, 287] width 40 height 40
radio input "true"
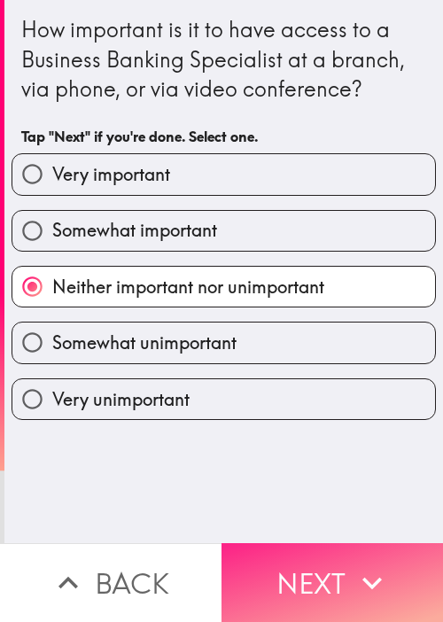
click at [356, 589] on button "Next" at bounding box center [331, 582] width 221 height 79
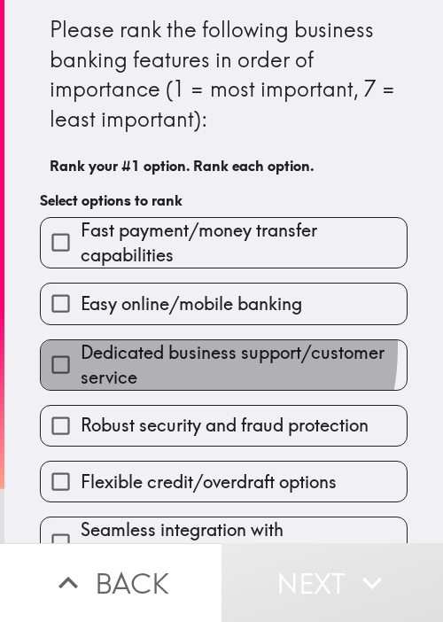
click at [146, 346] on span "Dedicated business support/customer service" at bounding box center [244, 365] width 326 height 50
click at [81, 346] on input "Dedicated business support/customer service" at bounding box center [61, 365] width 40 height 40
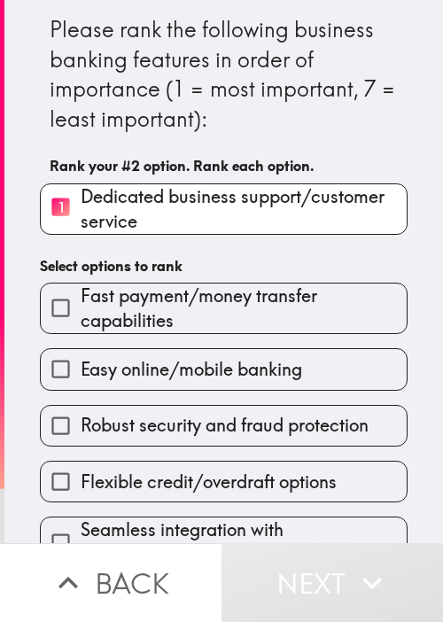
click at [167, 302] on span "Fast payment/money transfer capabilities" at bounding box center [244, 308] width 326 height 50
click at [81, 302] on input "Fast payment/money transfer capabilities" at bounding box center [61, 308] width 40 height 40
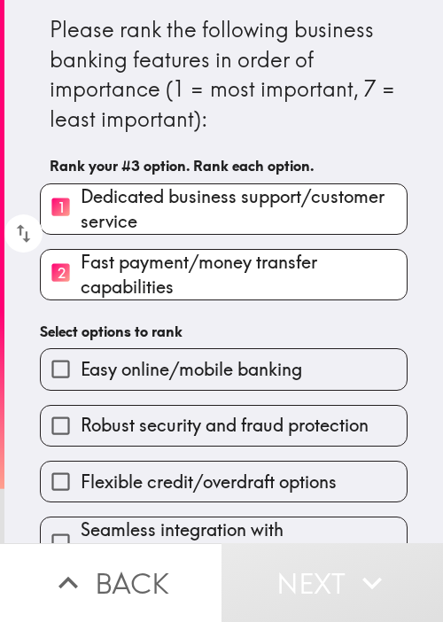
click at [177, 392] on div "Robust security and fraud protection" at bounding box center [217, 419] width 382 height 56
click at [181, 456] on div "Flexible credit/overdraft options" at bounding box center [217, 474] width 382 height 56
click at [198, 433] on span "Robust security and fraud protection" at bounding box center [225, 425] width 288 height 25
click at [81, 433] on input "Robust security and fraud protection" at bounding box center [61, 426] width 40 height 40
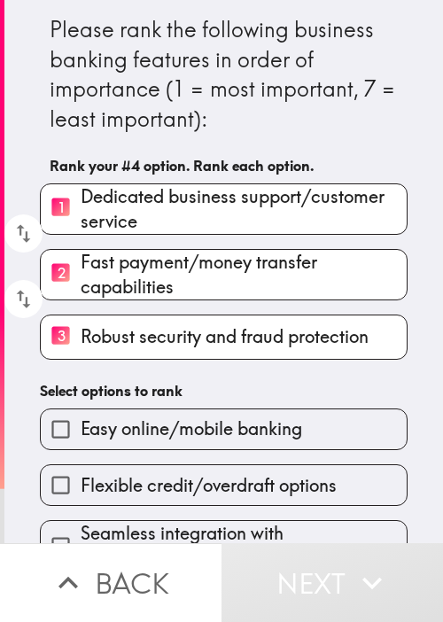
click at [174, 465] on label "Flexible credit/overdraft options" at bounding box center [224, 485] width 366 height 40
click at [81, 465] on input "Flexible credit/overdraft options" at bounding box center [61, 485] width 40 height 40
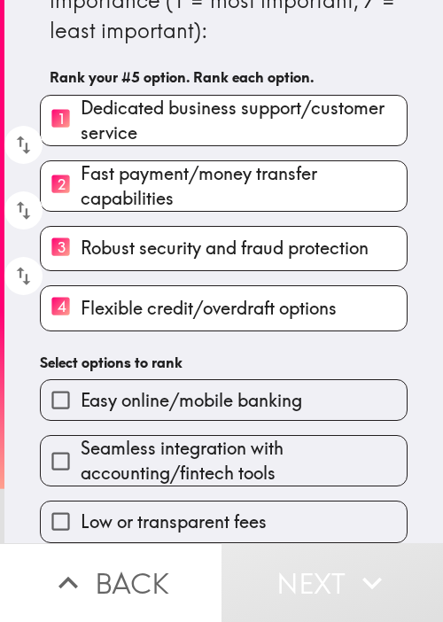
click at [203, 399] on span "Easy online/mobile banking" at bounding box center [191, 400] width 221 height 25
click at [81, 399] on input "Easy online/mobile banking" at bounding box center [61, 400] width 40 height 40
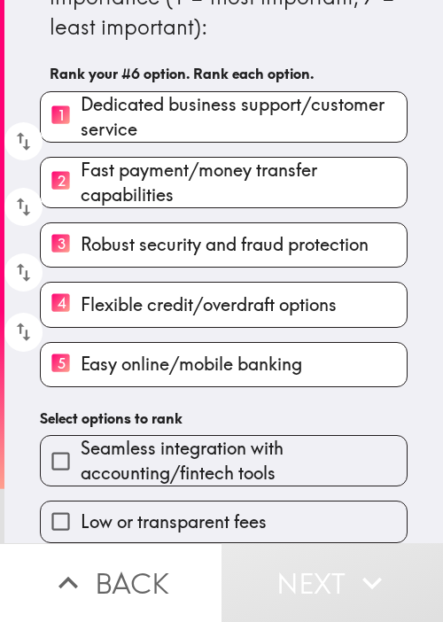
scroll to position [103, 0]
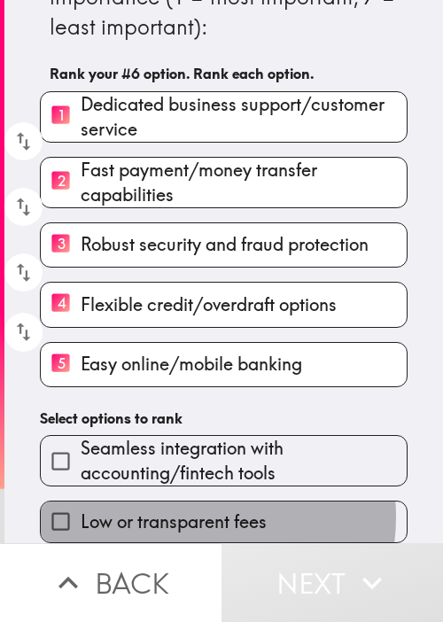
click at [179, 509] on span "Low or transparent fees" at bounding box center [174, 521] width 186 height 25
click at [81, 504] on input "Low or transparent fees" at bounding box center [61, 521] width 40 height 40
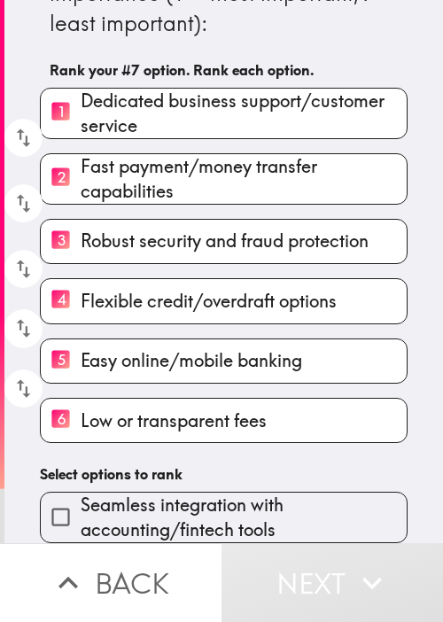
click at [206, 464] on h6 "Select options to rank" at bounding box center [224, 473] width 368 height 19
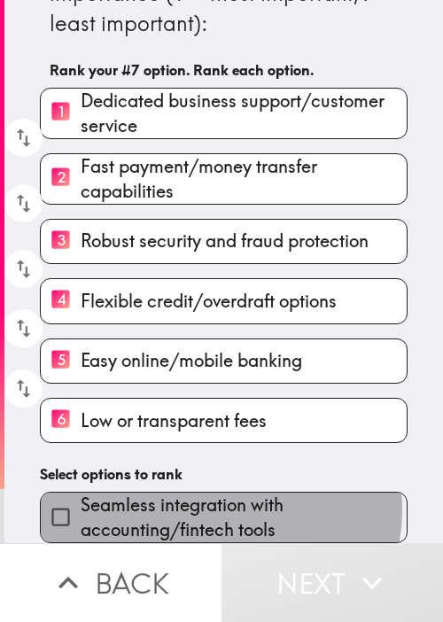
click at [213, 500] on span "Seamless integration with accounting/fintech tools" at bounding box center [244, 517] width 326 height 50
click at [81, 500] on input "Seamless integration with accounting/fintech tools" at bounding box center [61, 517] width 40 height 40
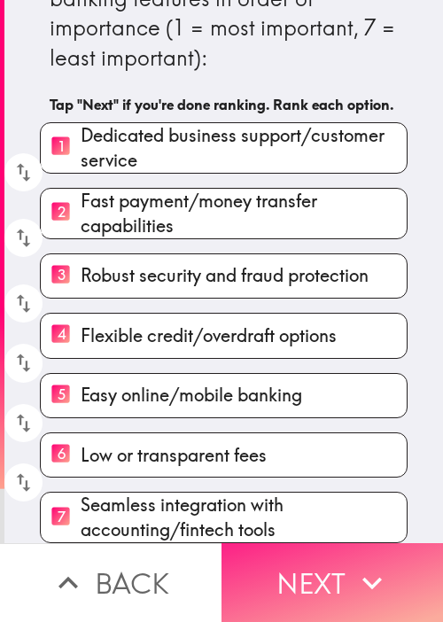
click at [320, 559] on button "Next" at bounding box center [331, 582] width 221 height 79
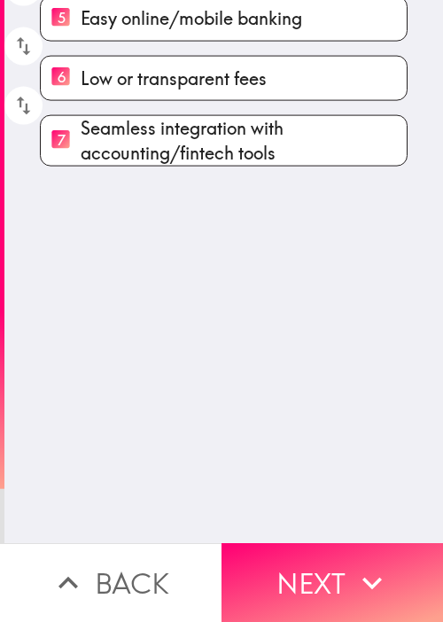
scroll to position [0, 0]
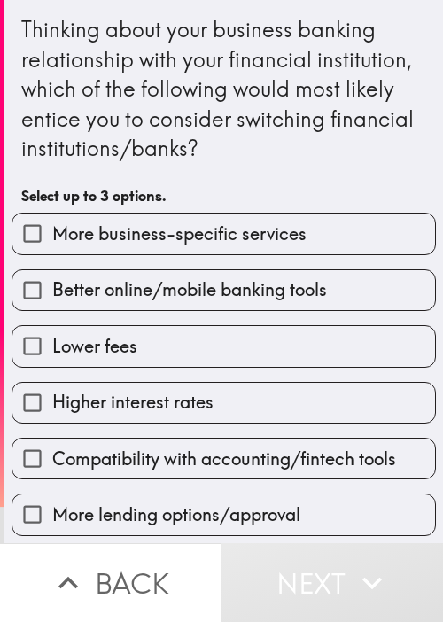
click at [143, 339] on label "Lower fees" at bounding box center [223, 346] width 422 height 40
click at [52, 339] on input "Lower fees" at bounding box center [32, 346] width 40 height 40
checkbox input "true"
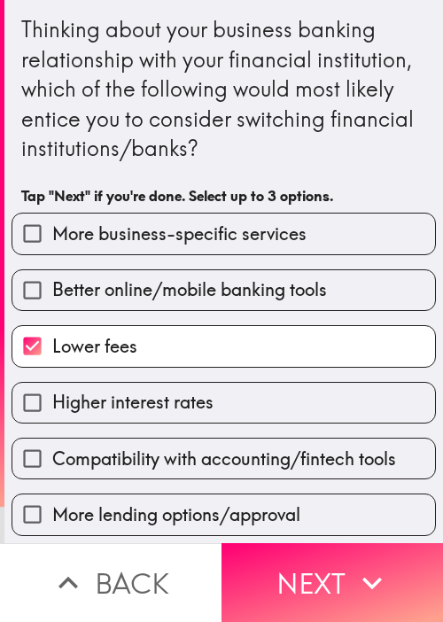
drag, startPoint x: 291, startPoint y: 571, endPoint x: 347, endPoint y: 578, distance: 56.2
click at [292, 571] on button "Next" at bounding box center [331, 582] width 221 height 79
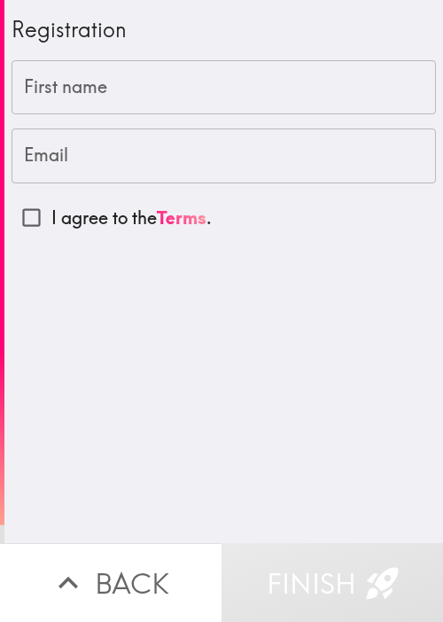
click at [172, 97] on input "First name" at bounding box center [224, 87] width 424 height 55
paste input "[PERSON_NAME]"
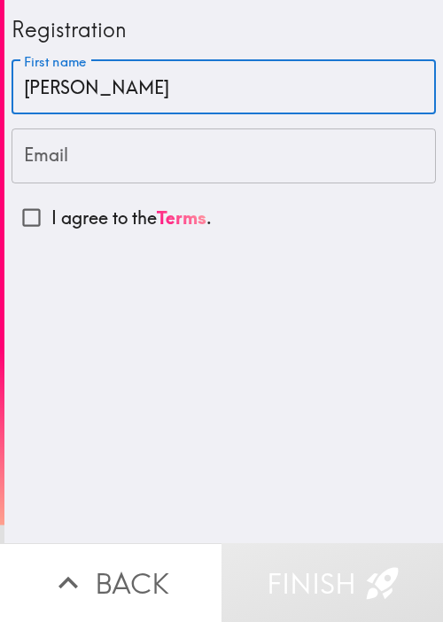
type input "[PERSON_NAME]"
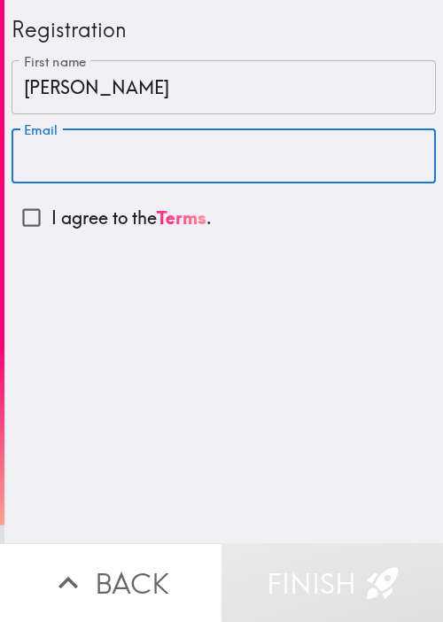
click at [203, 165] on input "Email" at bounding box center [224, 155] width 424 height 55
paste input "[EMAIL_ADDRESS][DOMAIN_NAME]"
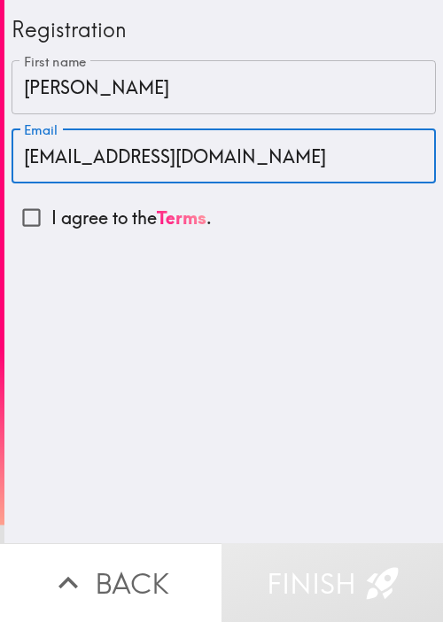
type input "[EMAIL_ADDRESS][DOMAIN_NAME]"
click at [25, 229] on input "I agree to the Terms ." at bounding box center [32, 218] width 40 height 40
checkbox input "true"
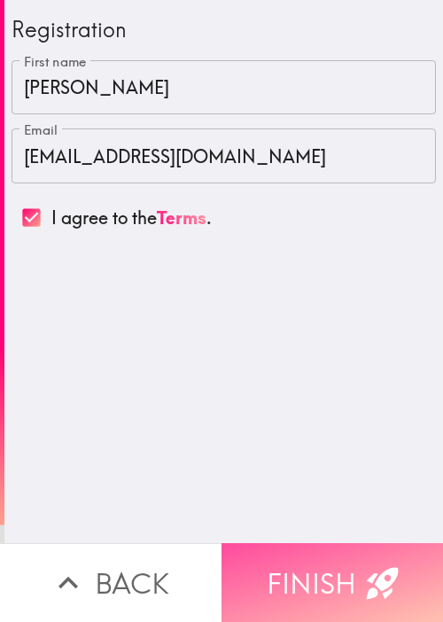
click at [284, 552] on button "Finish" at bounding box center [331, 582] width 221 height 79
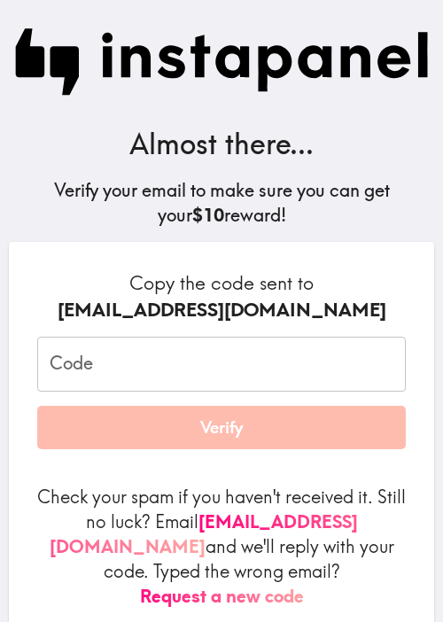
click at [114, 361] on input "Code" at bounding box center [221, 364] width 368 height 55
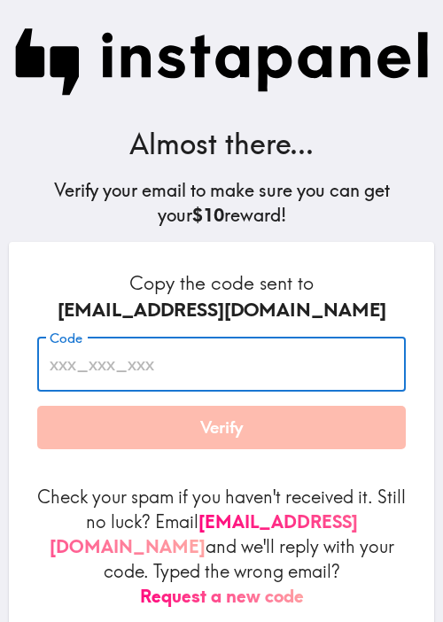
paste input "kij_Fdb_mUu"
type input "kij_Fdb_mUu"
click at [297, 276] on h6 "Copy the code sent to [EMAIL_ADDRESS][DOMAIN_NAME]" at bounding box center [221, 296] width 368 height 52
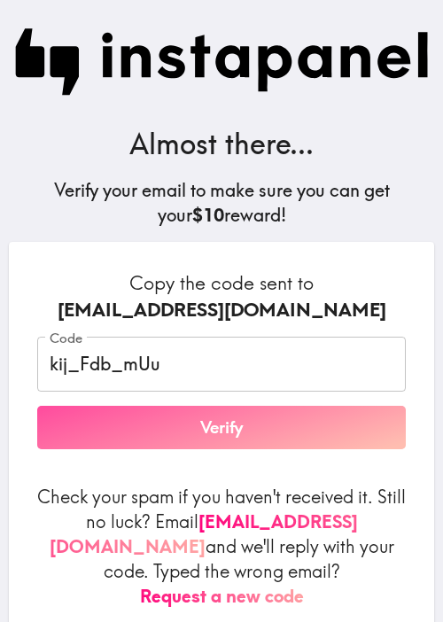
click at [256, 438] on button "Verify" at bounding box center [221, 428] width 368 height 44
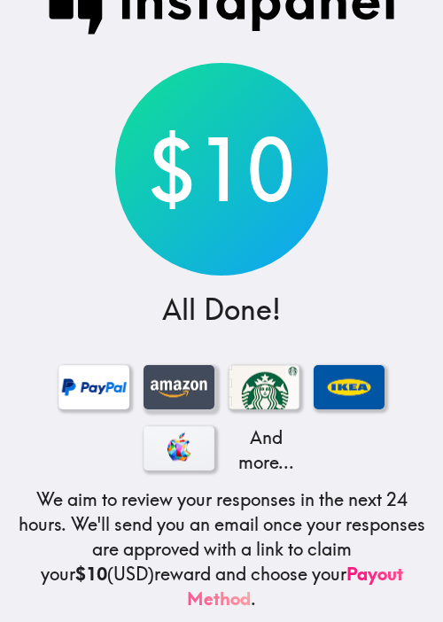
scroll to position [194, 0]
